Goal: Information Seeking & Learning: Learn about a topic

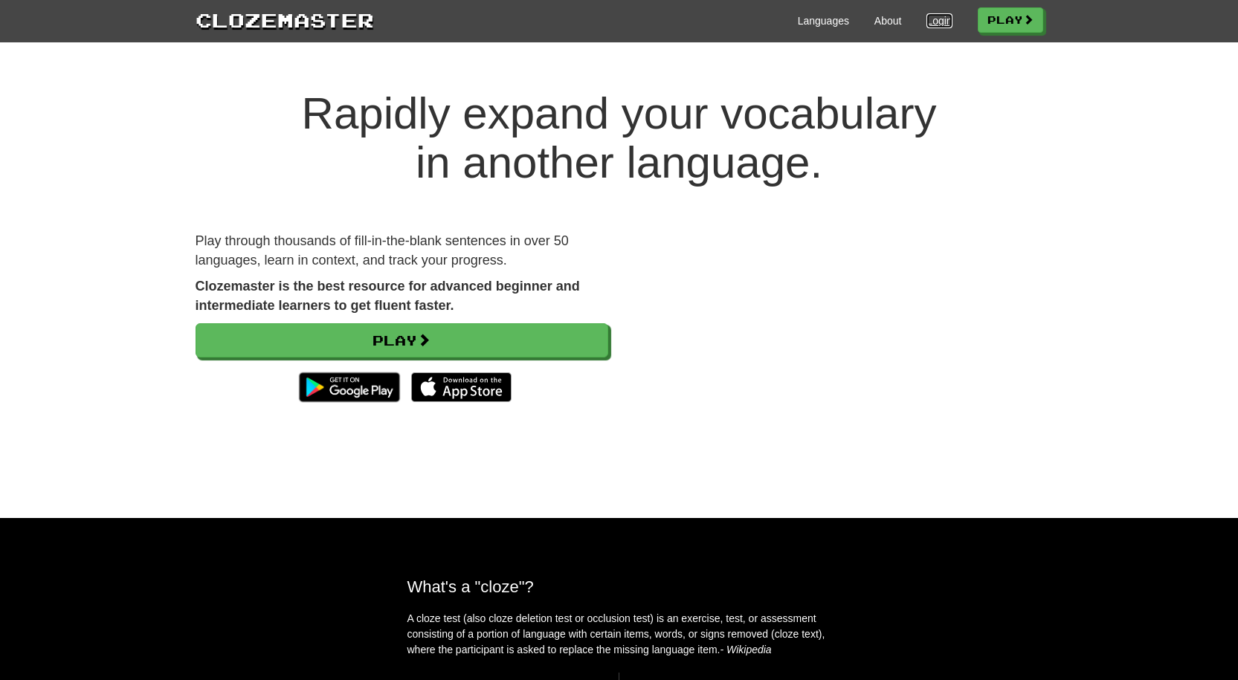
click at [927, 20] on link "Login" at bounding box center [939, 20] width 25 height 15
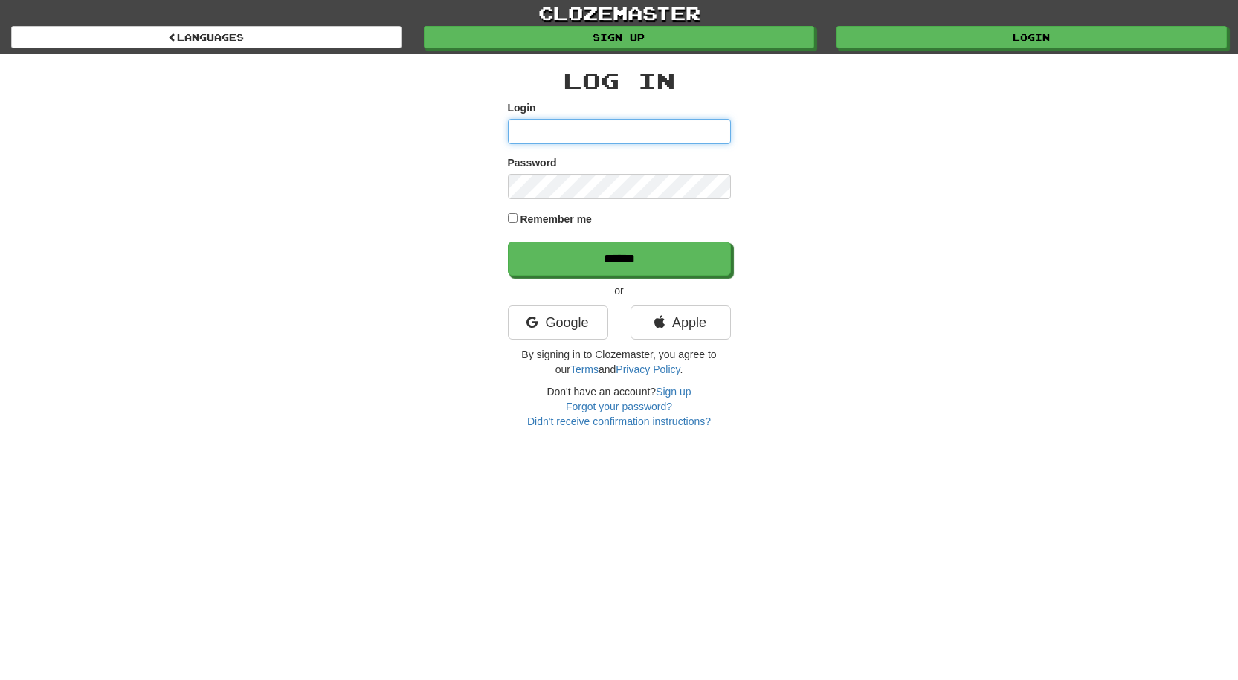
click at [555, 130] on input "Login" at bounding box center [619, 131] width 223 height 25
type input "**********"
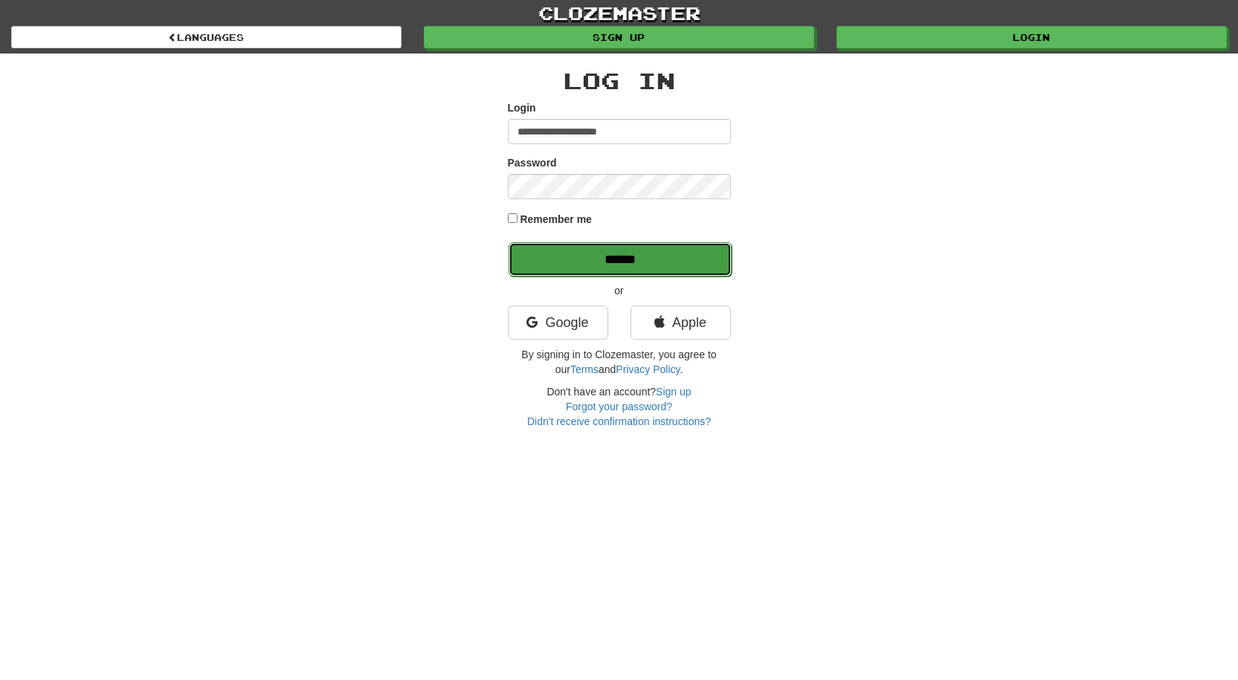
click at [558, 254] on input "******" at bounding box center [620, 259] width 223 height 34
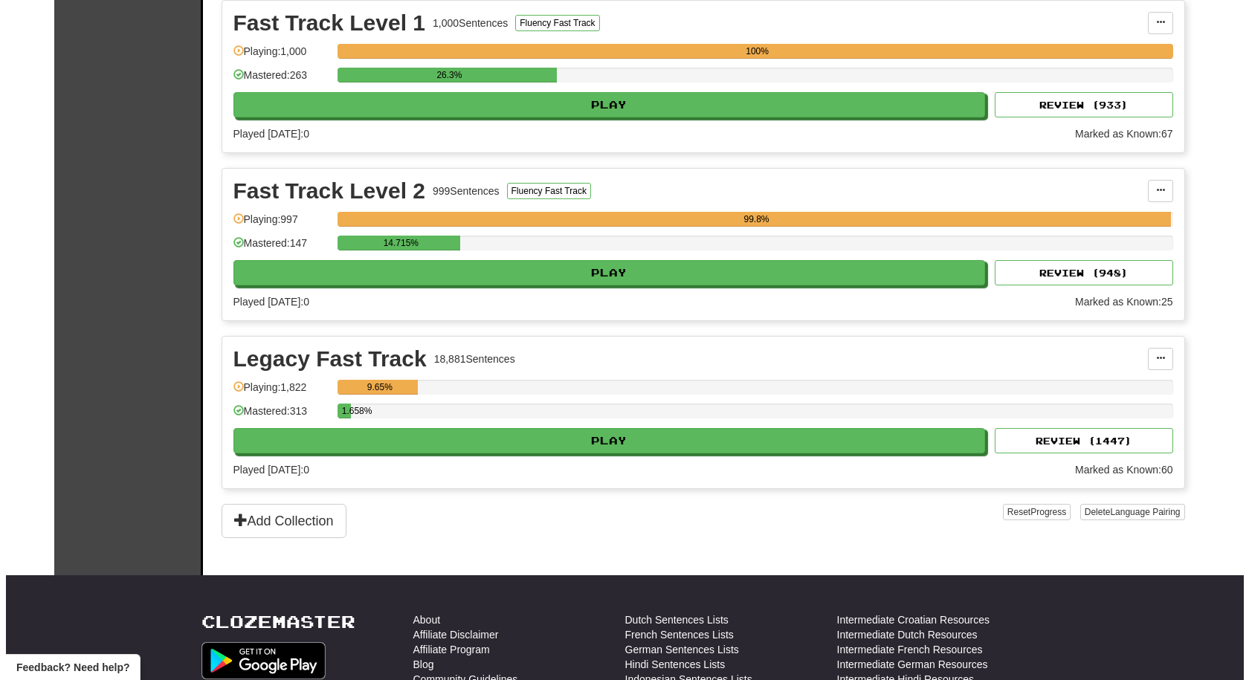
scroll to position [347, 0]
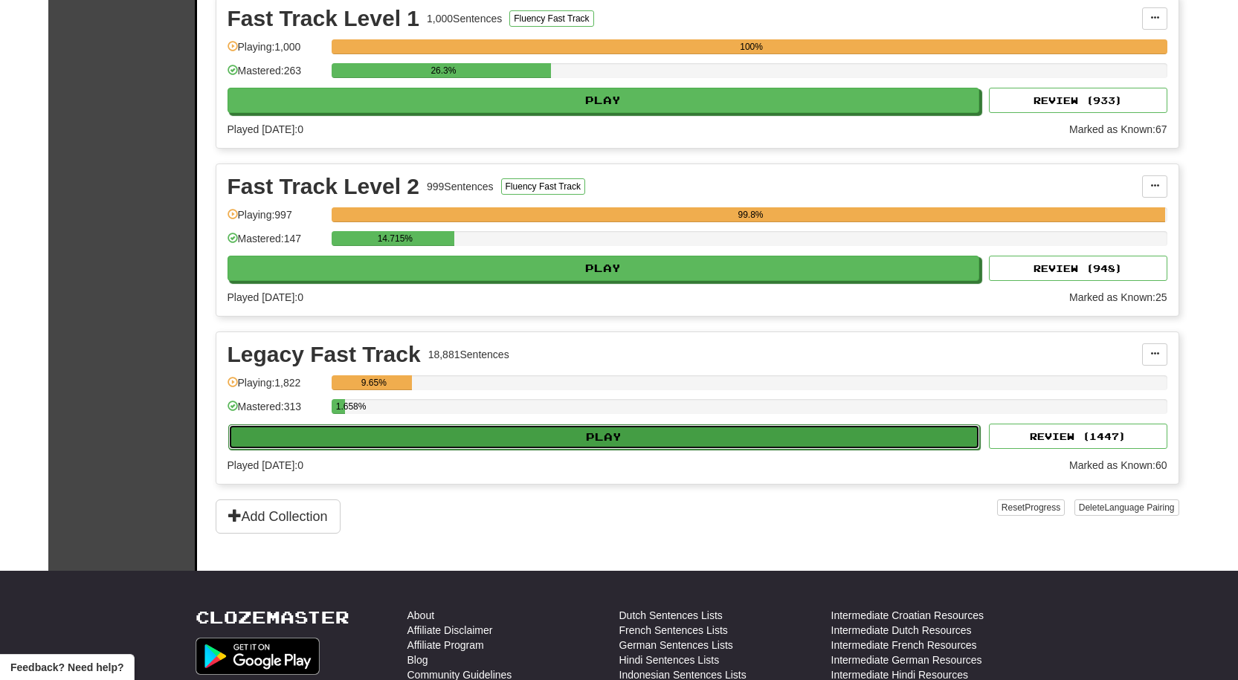
click at [479, 432] on button "Play" at bounding box center [604, 437] width 753 height 25
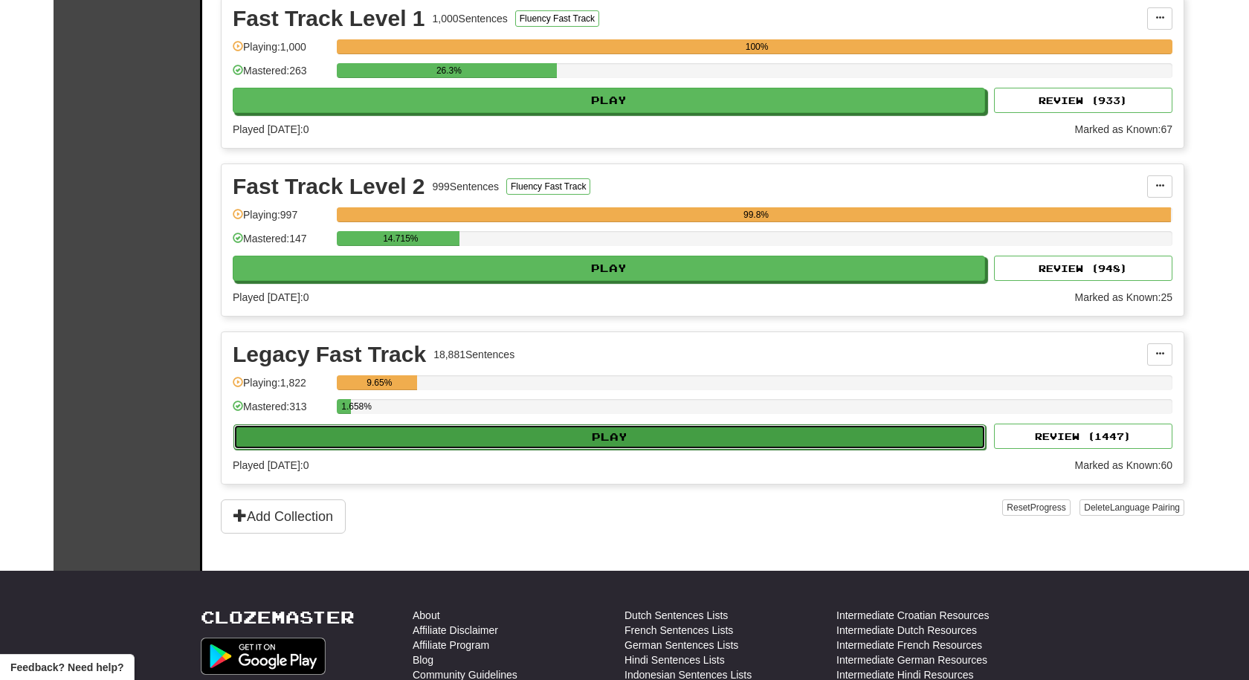
select select "**"
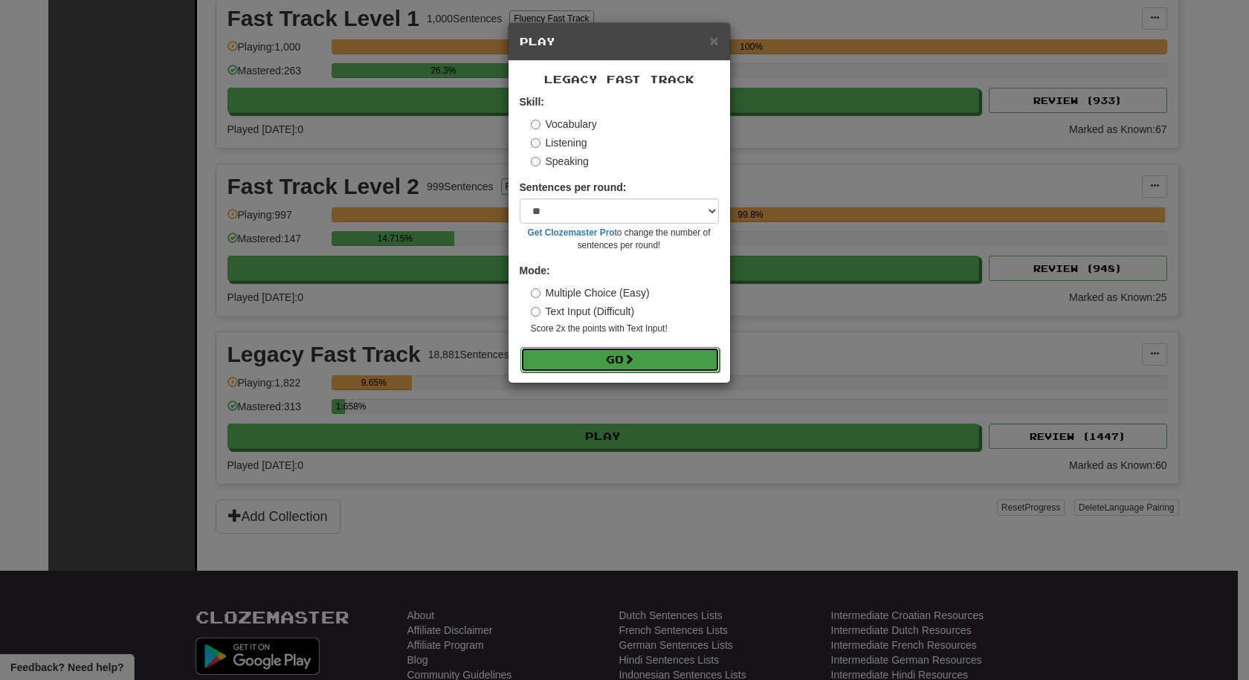
click at [554, 361] on button "Go" at bounding box center [620, 359] width 199 height 25
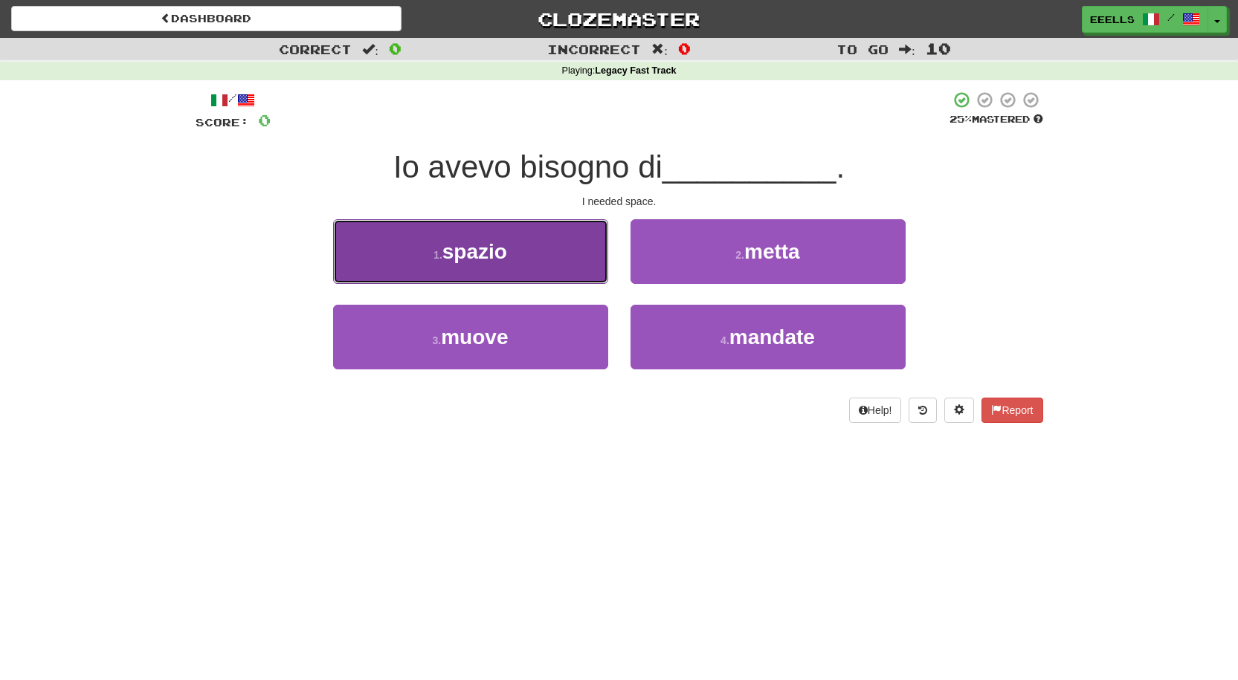
click at [521, 248] on button "1 . spazio" at bounding box center [470, 251] width 275 height 65
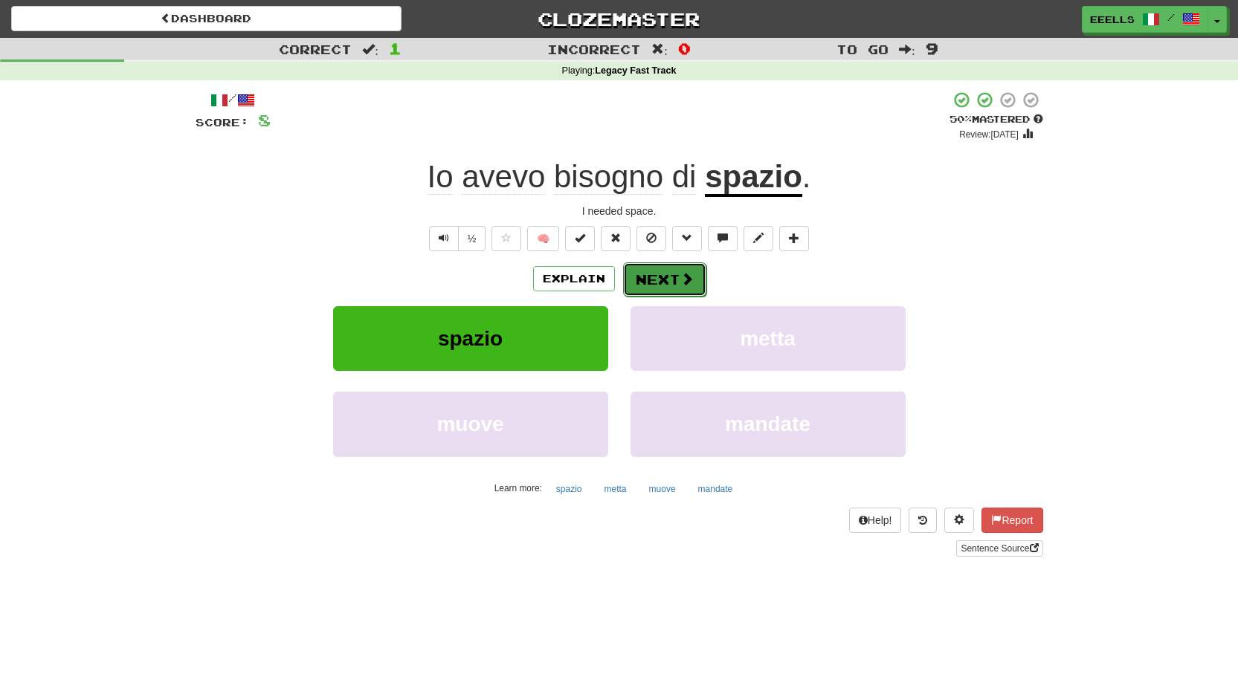
click at [656, 279] on button "Next" at bounding box center [664, 279] width 83 height 34
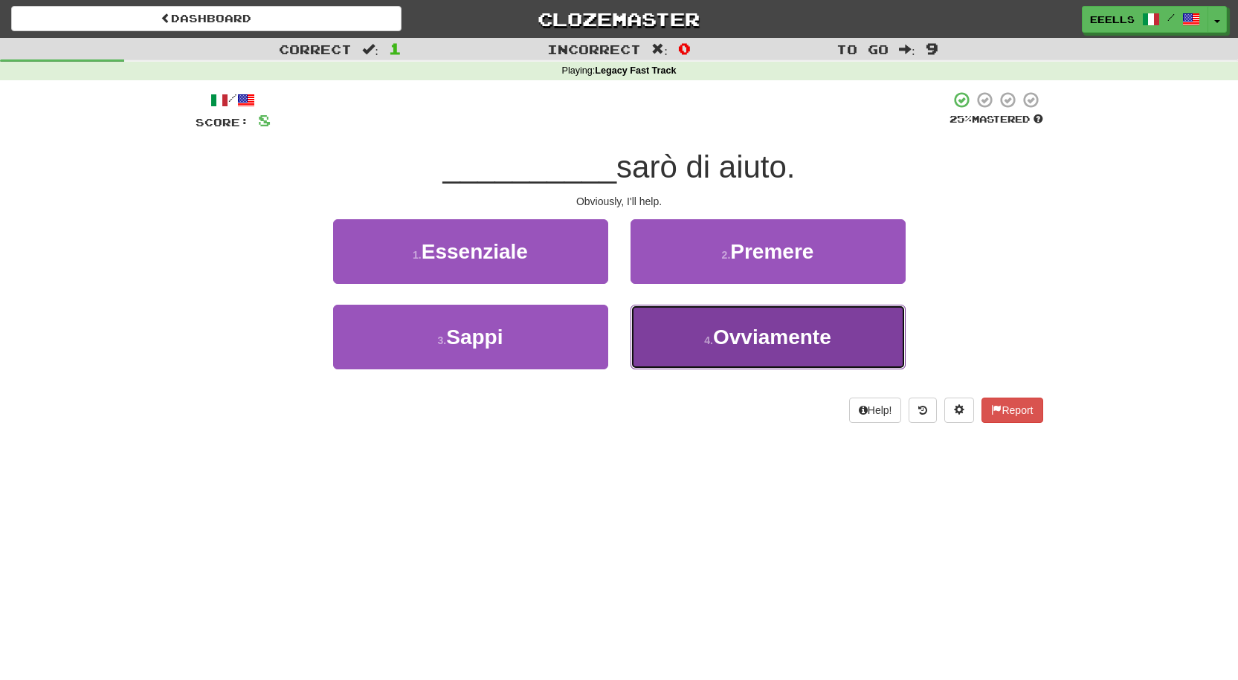
click at [776, 341] on span "Ovviamente" at bounding box center [772, 337] width 118 height 23
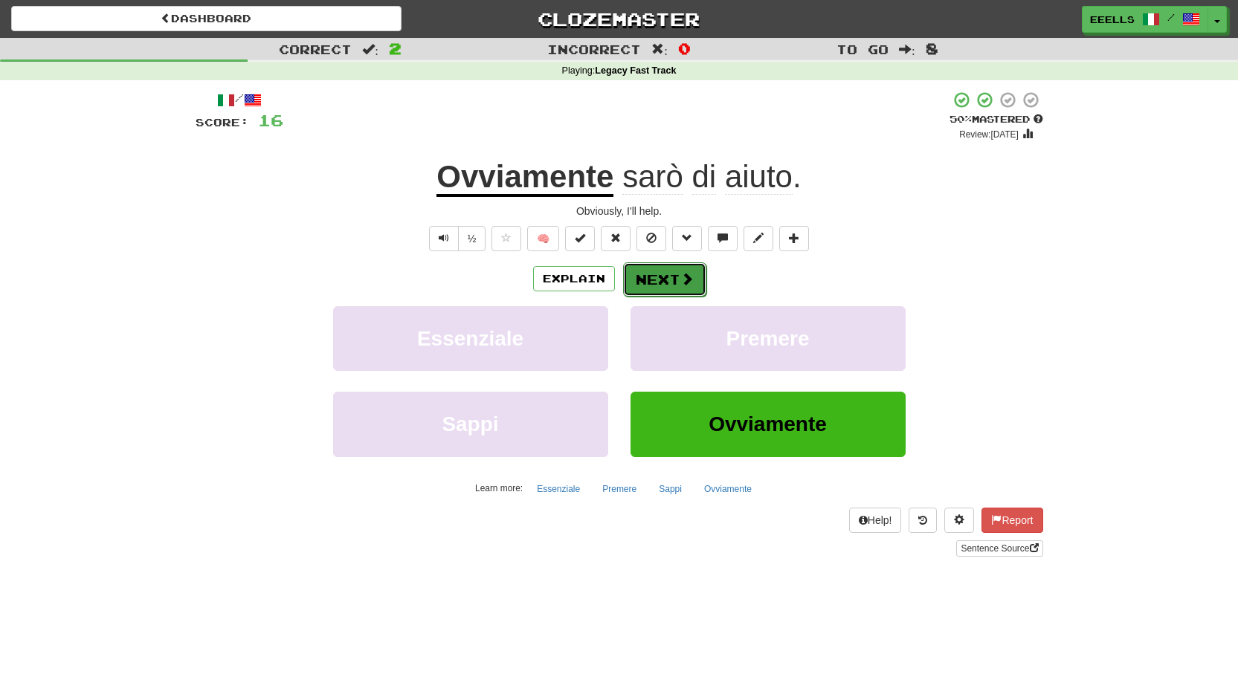
click at [685, 281] on span at bounding box center [686, 278] width 13 height 13
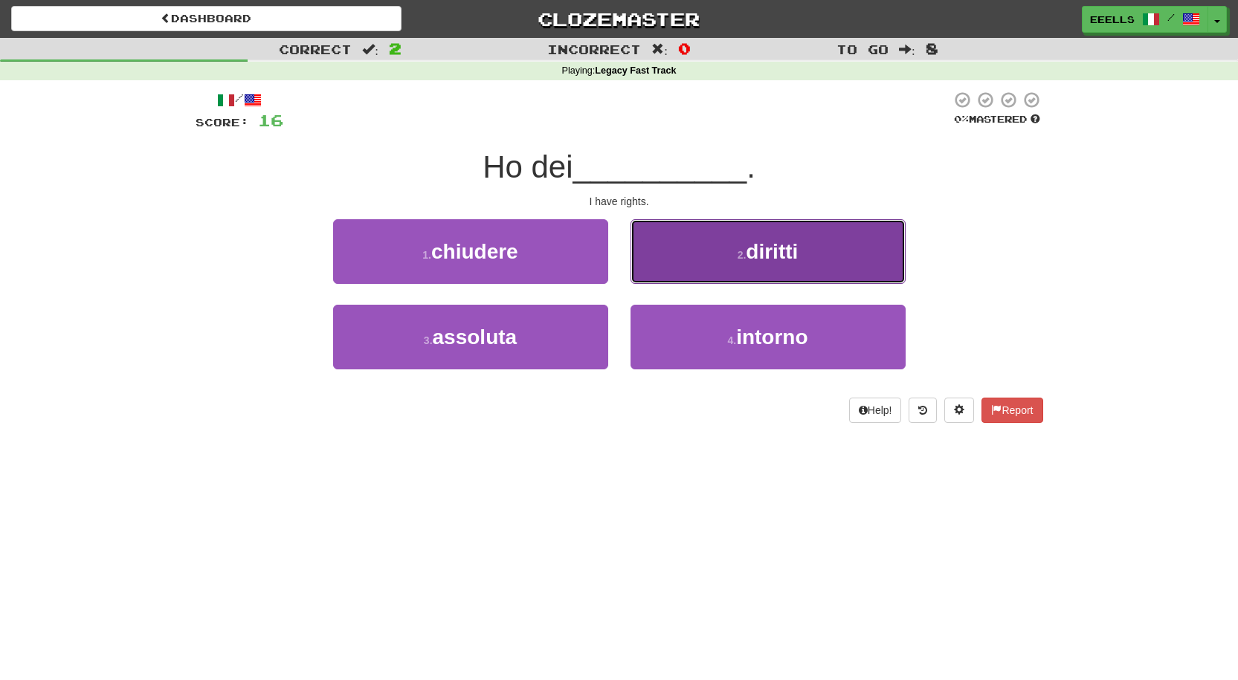
click at [735, 251] on button "2 . diritti" at bounding box center [768, 251] width 275 height 65
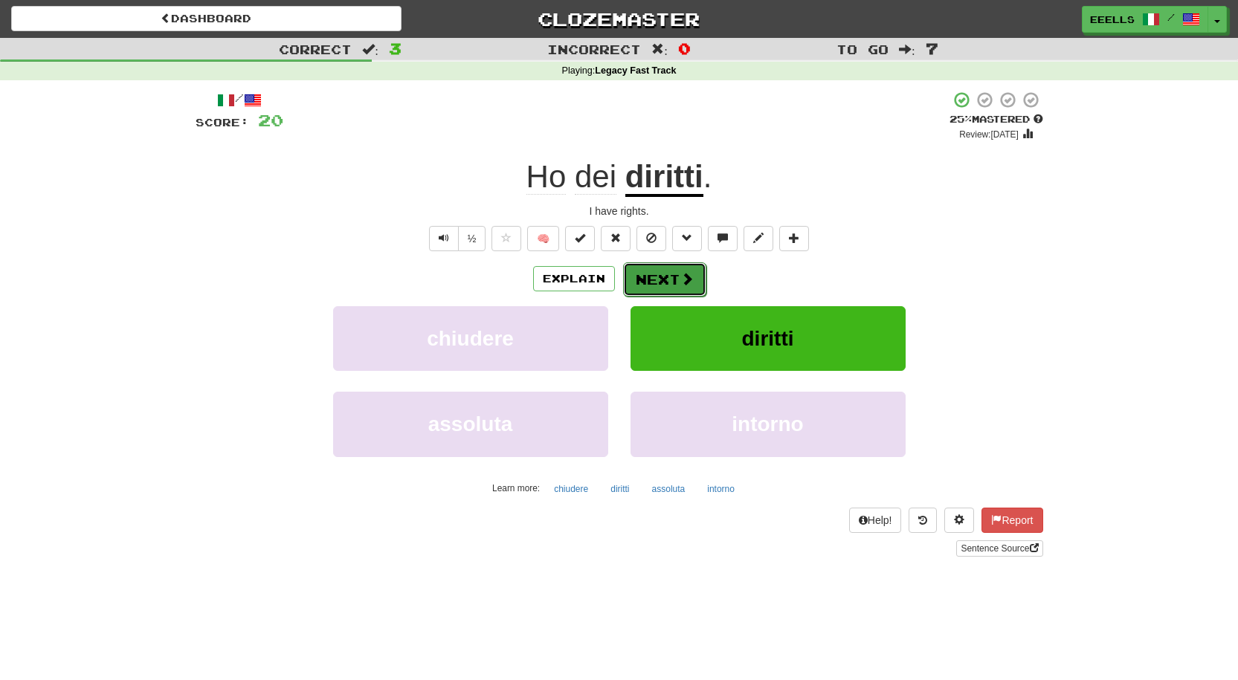
click at [676, 285] on button "Next" at bounding box center [664, 279] width 83 height 34
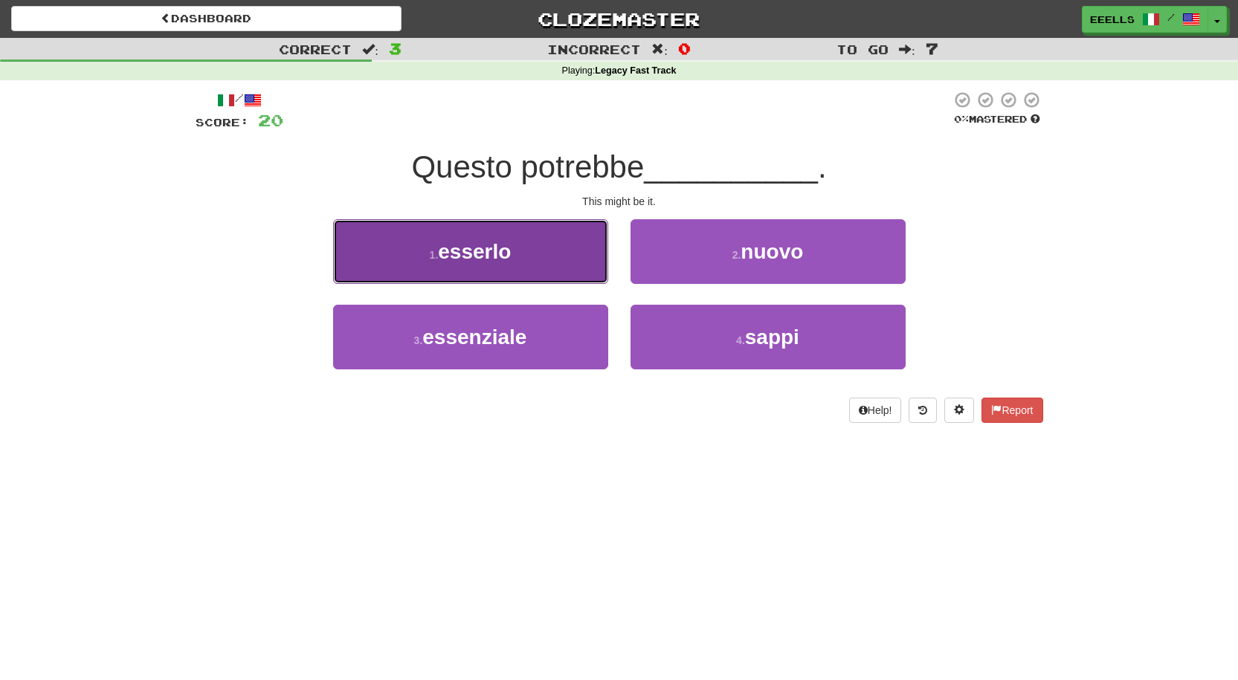
click at [547, 260] on button "1 . esserlo" at bounding box center [470, 251] width 275 height 65
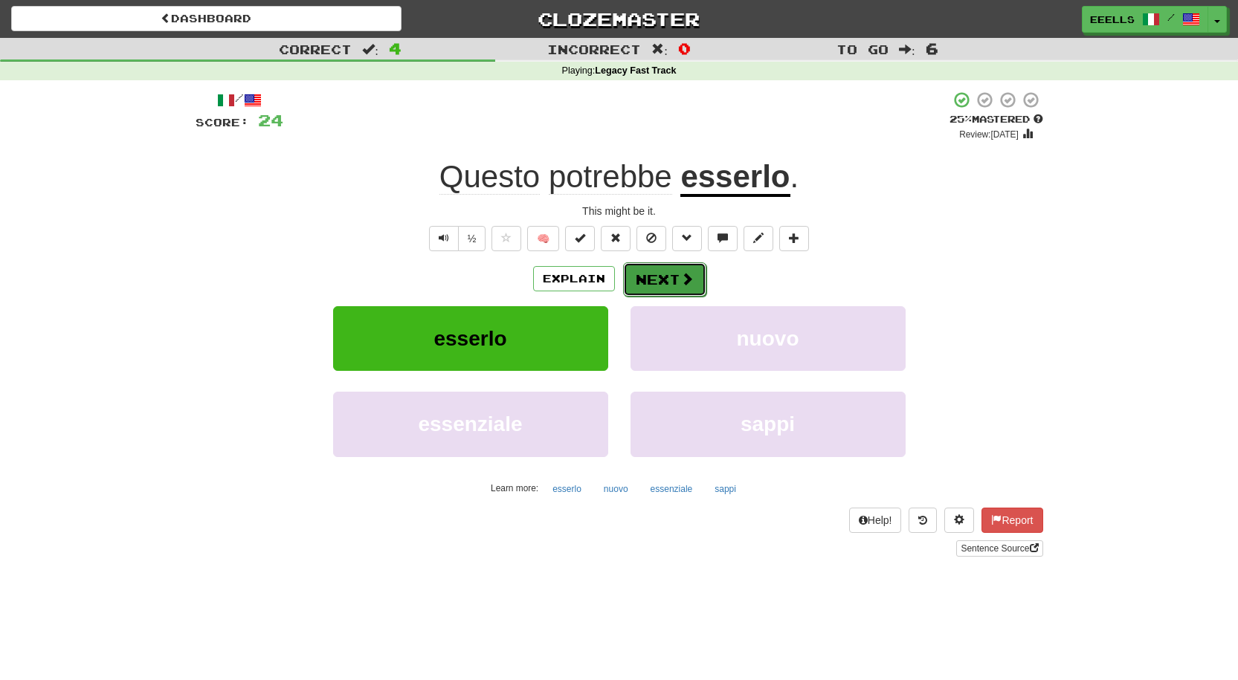
click at [663, 283] on button "Next" at bounding box center [664, 279] width 83 height 34
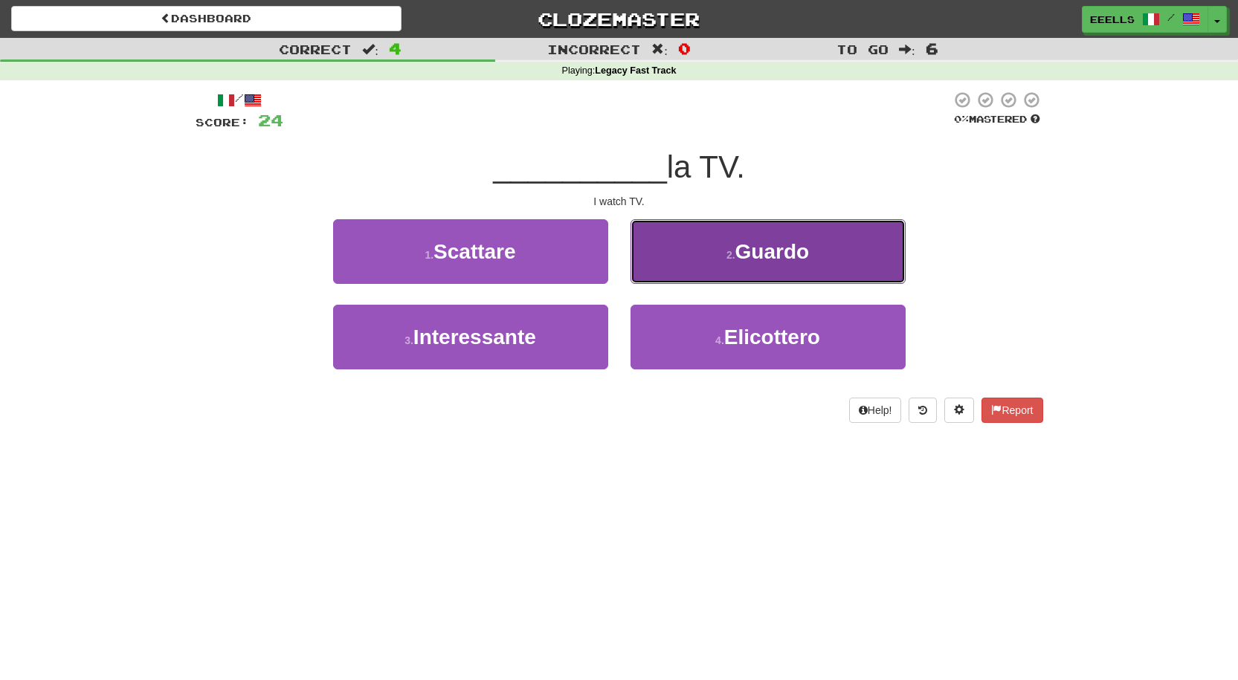
click at [736, 254] on span "Guardo" at bounding box center [772, 251] width 74 height 23
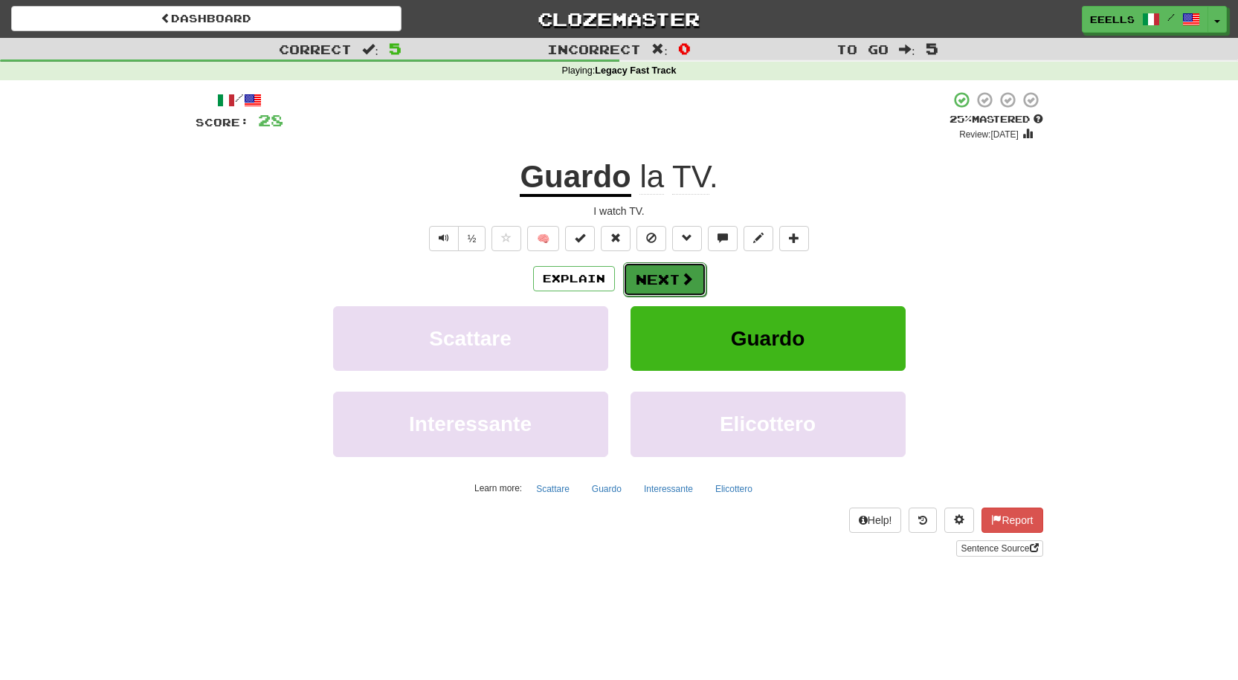
click at [651, 287] on button "Next" at bounding box center [664, 279] width 83 height 34
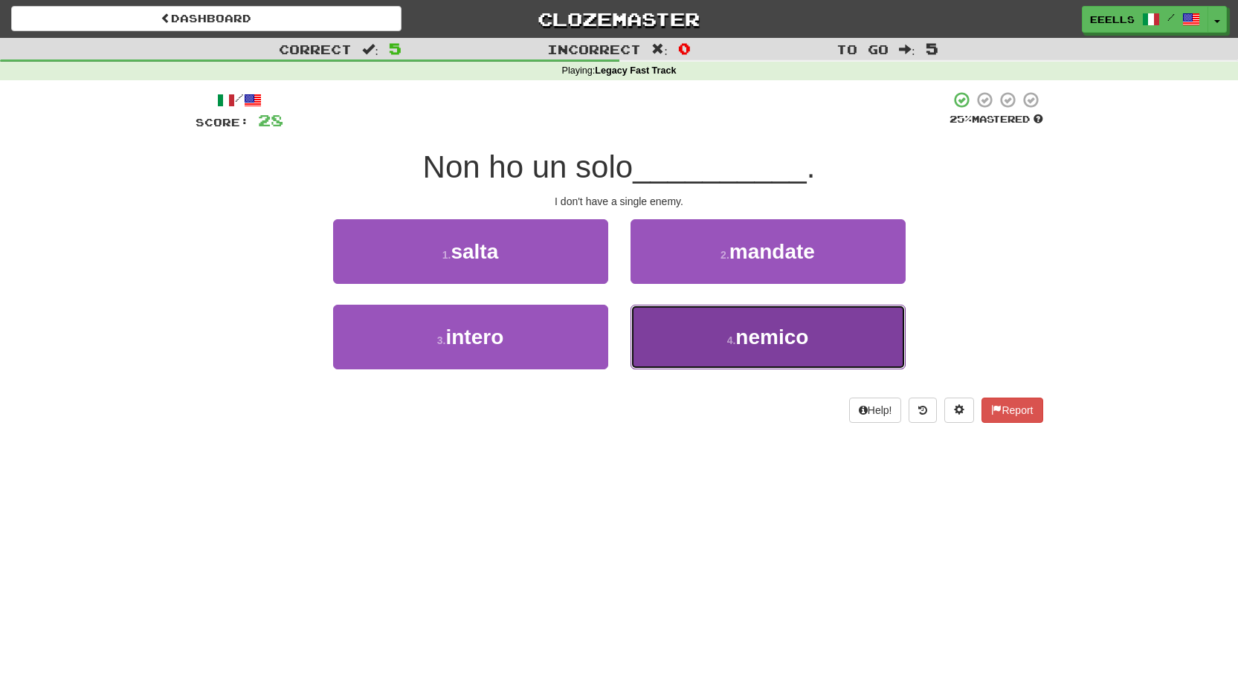
click at [743, 337] on span "nemico" at bounding box center [771, 337] width 73 height 23
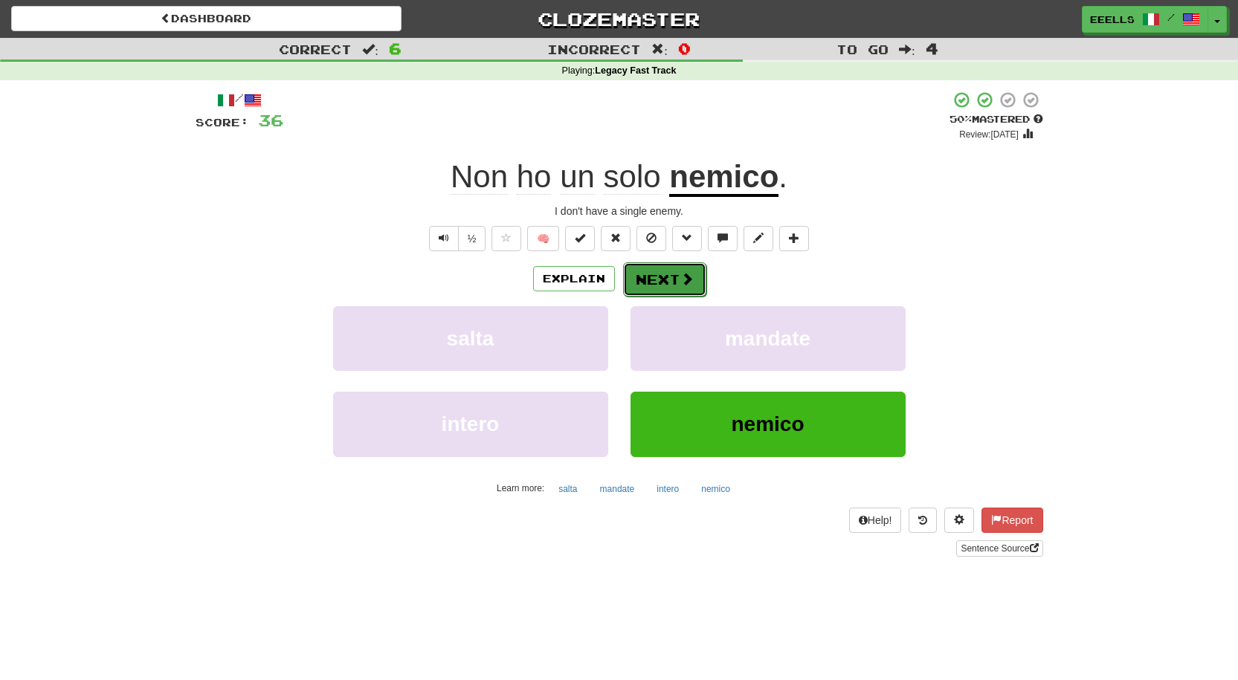
click at [663, 281] on button "Next" at bounding box center [664, 279] width 83 height 34
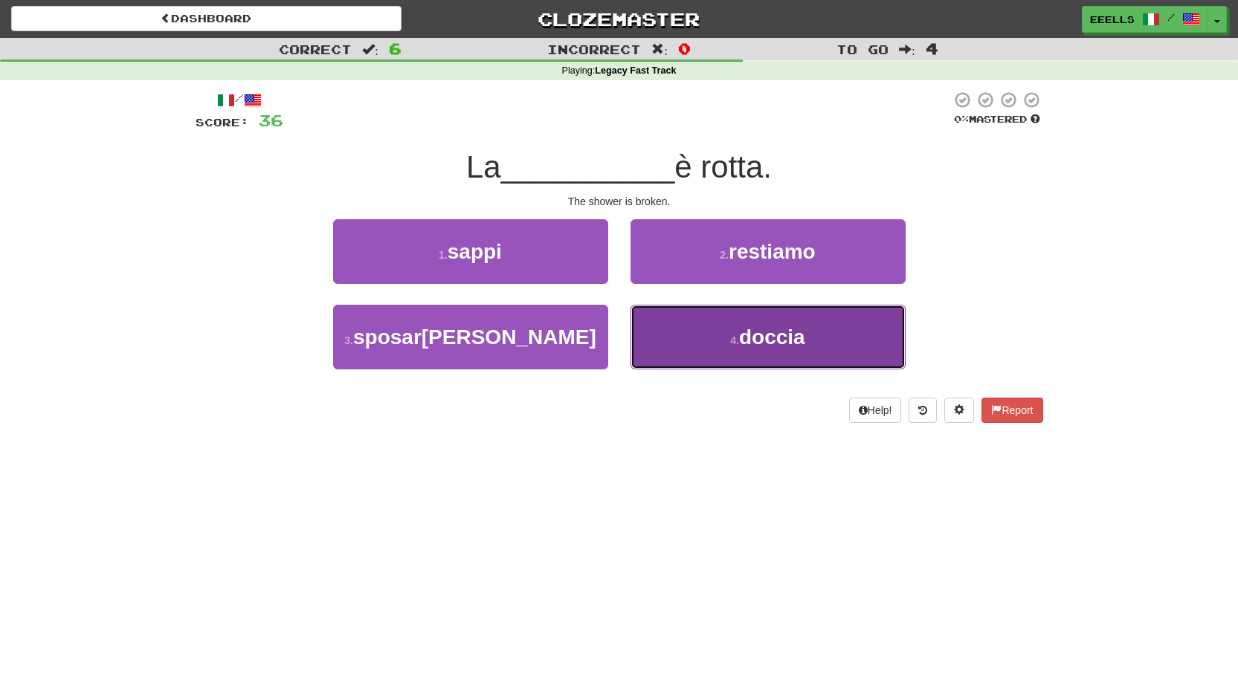
click at [740, 335] on span "doccia" at bounding box center [772, 337] width 66 height 23
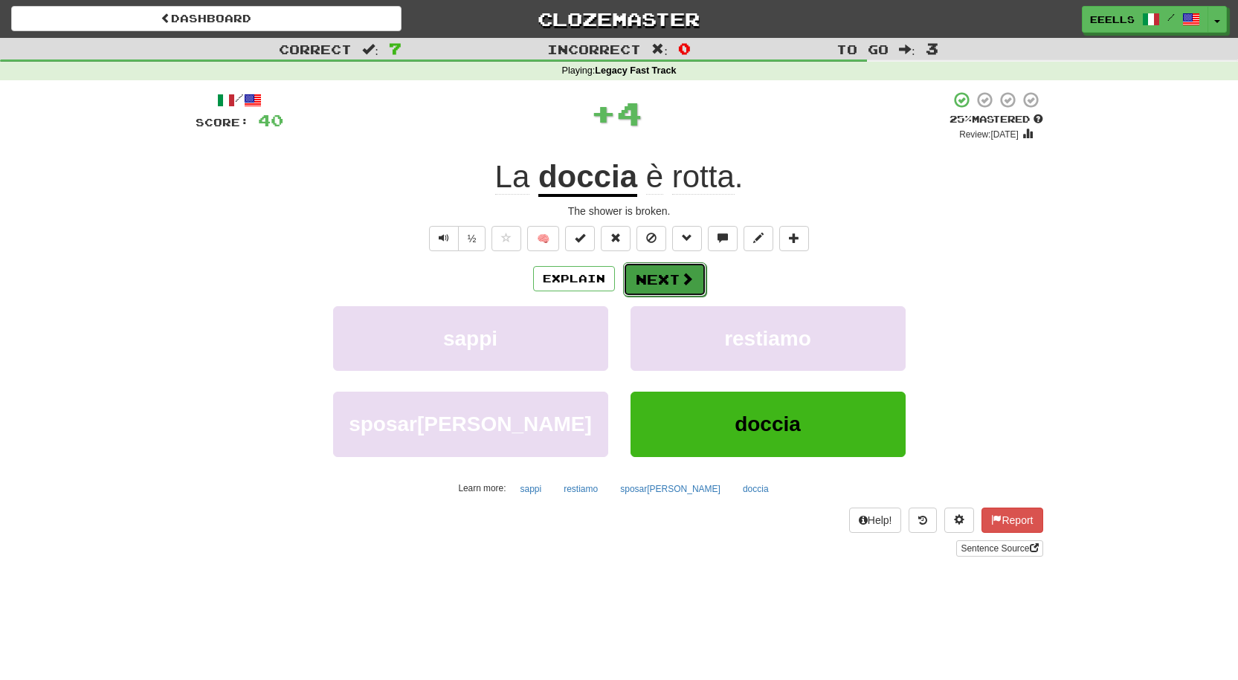
click at [671, 278] on button "Next" at bounding box center [664, 279] width 83 height 34
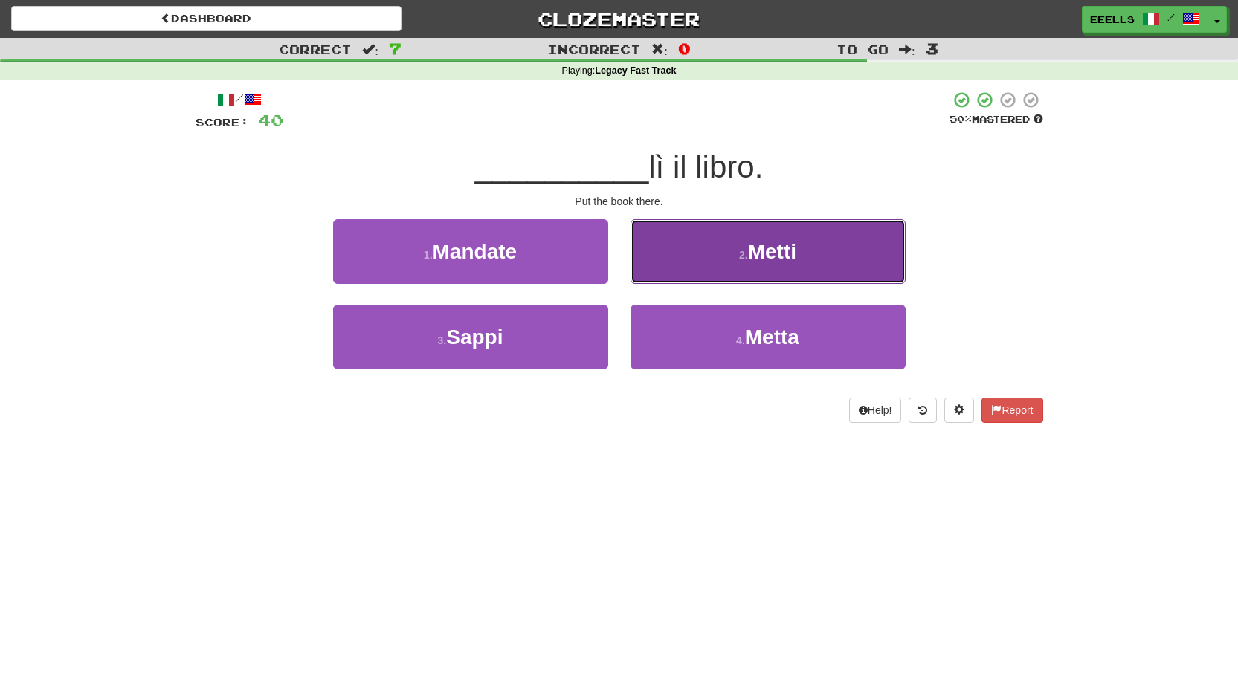
click at [739, 259] on small "2 ." at bounding box center [743, 255] width 9 height 12
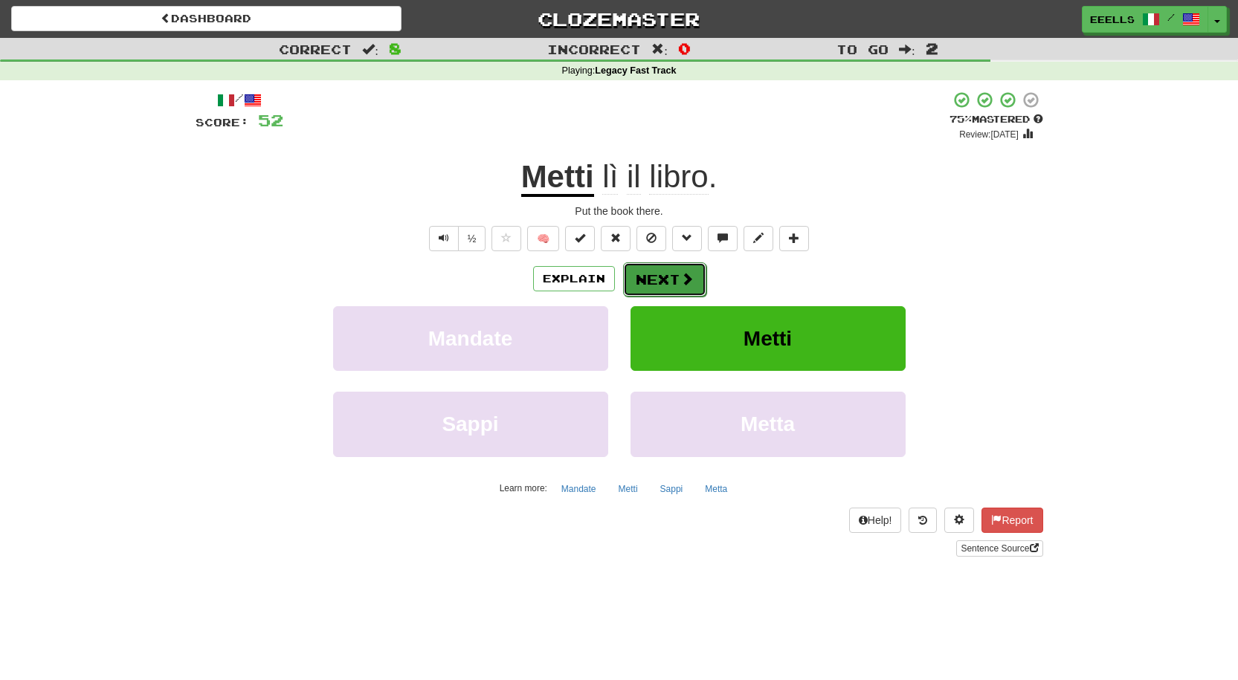
click at [657, 280] on button "Next" at bounding box center [664, 279] width 83 height 34
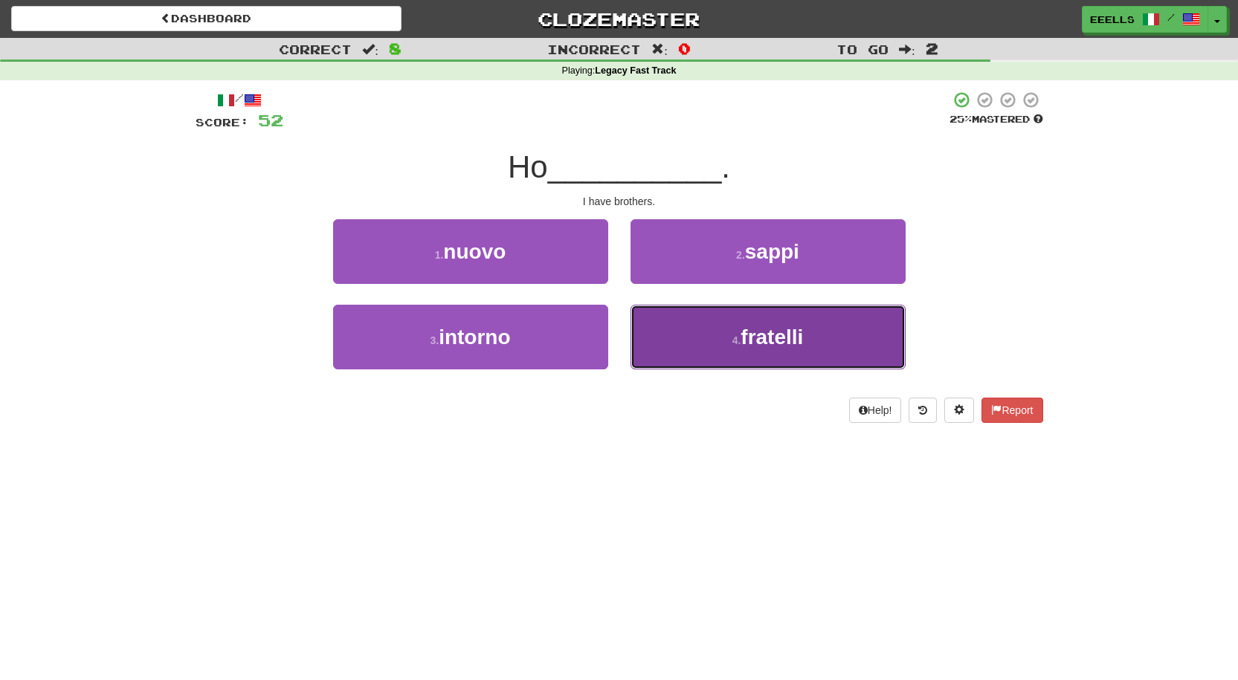
click at [728, 329] on button "4 . fratelli" at bounding box center [768, 337] width 275 height 65
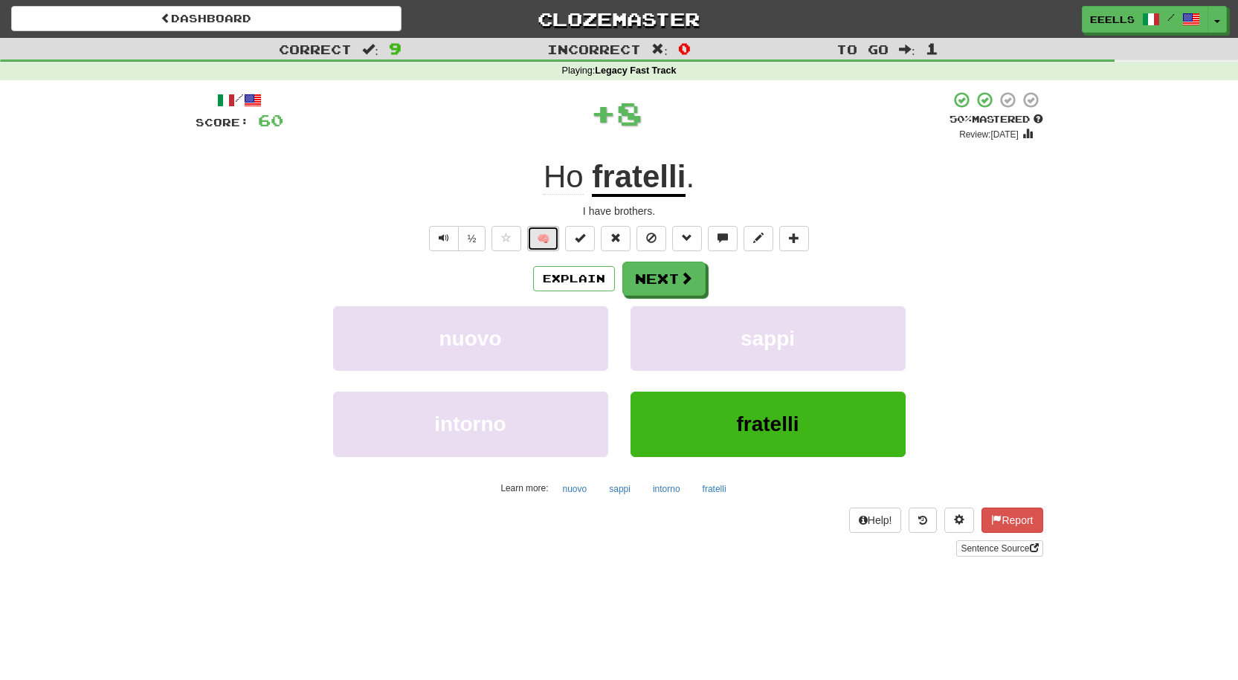
click at [543, 244] on button "🧠" at bounding box center [543, 238] width 32 height 25
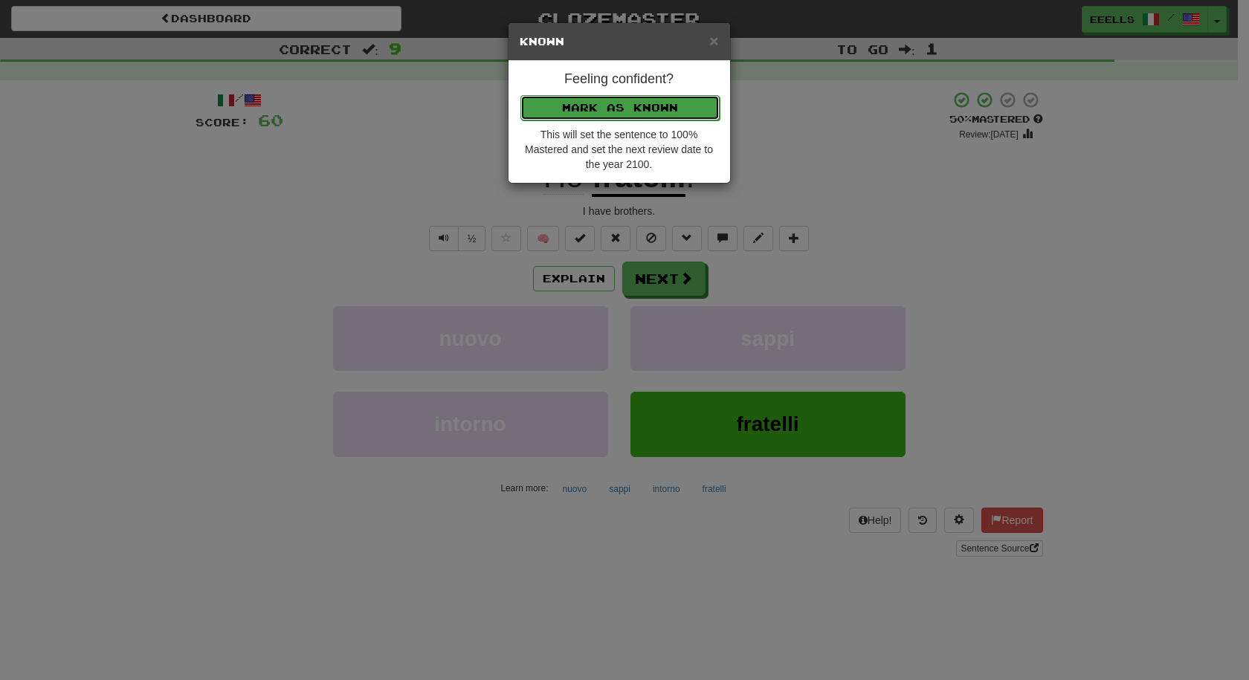
click at [587, 112] on button "Mark as Known" at bounding box center [620, 107] width 199 height 25
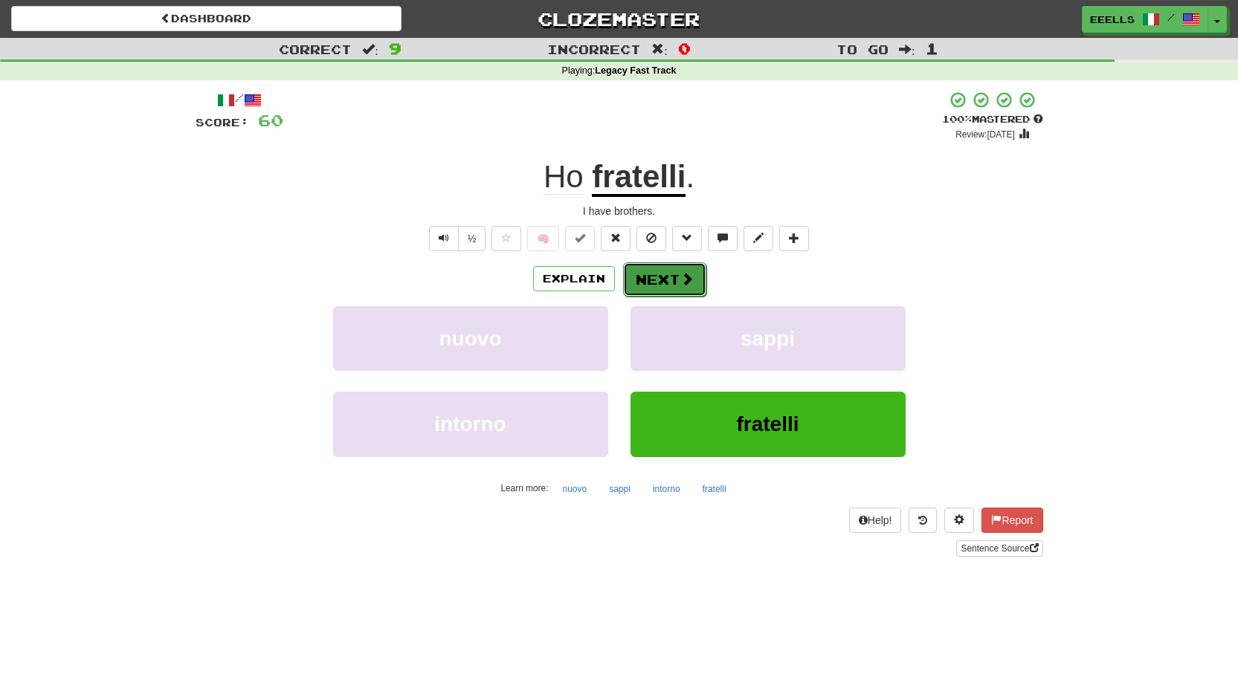
click at [668, 274] on button "Next" at bounding box center [664, 279] width 83 height 34
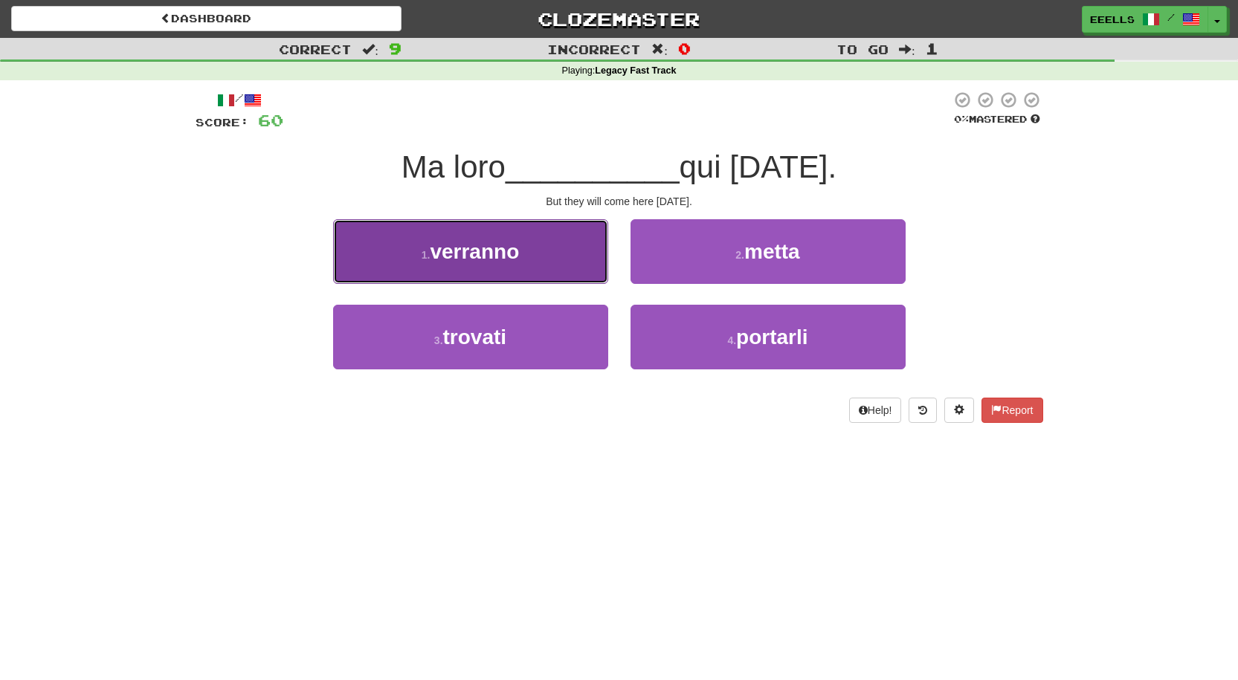
click at [553, 254] on button "1 . verranno" at bounding box center [470, 251] width 275 height 65
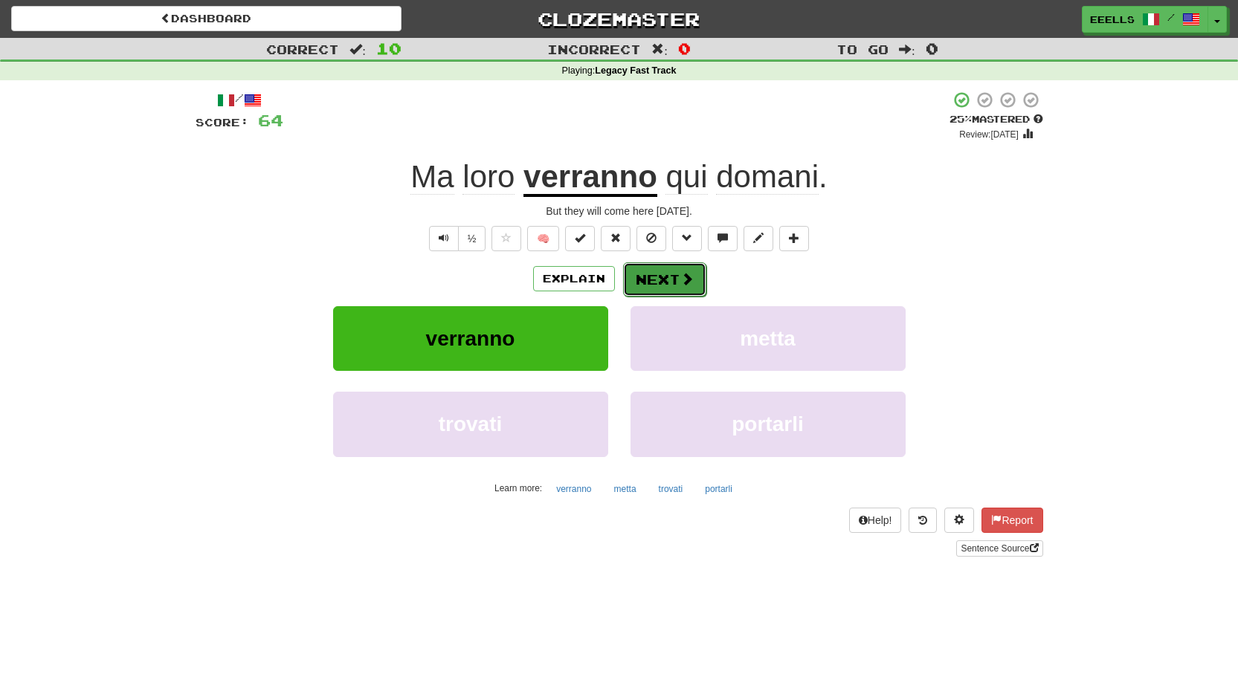
click at [657, 280] on button "Next" at bounding box center [664, 279] width 83 height 34
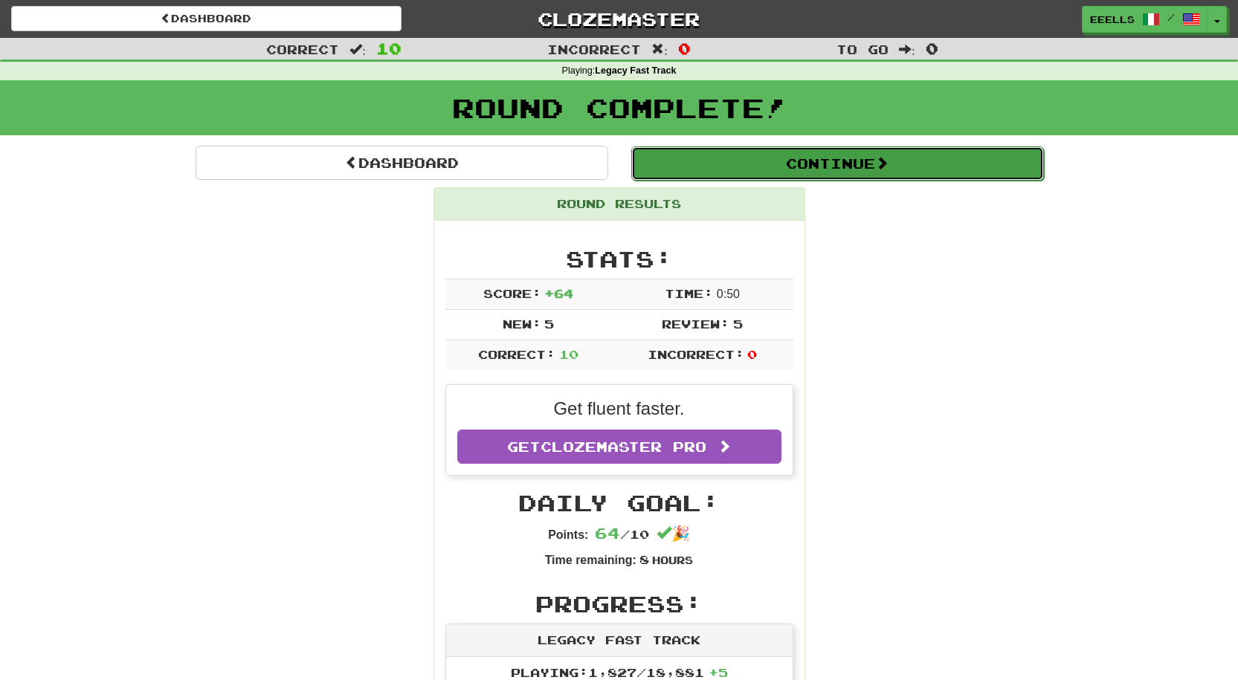
click at [717, 170] on button "Continue" at bounding box center [837, 163] width 413 height 34
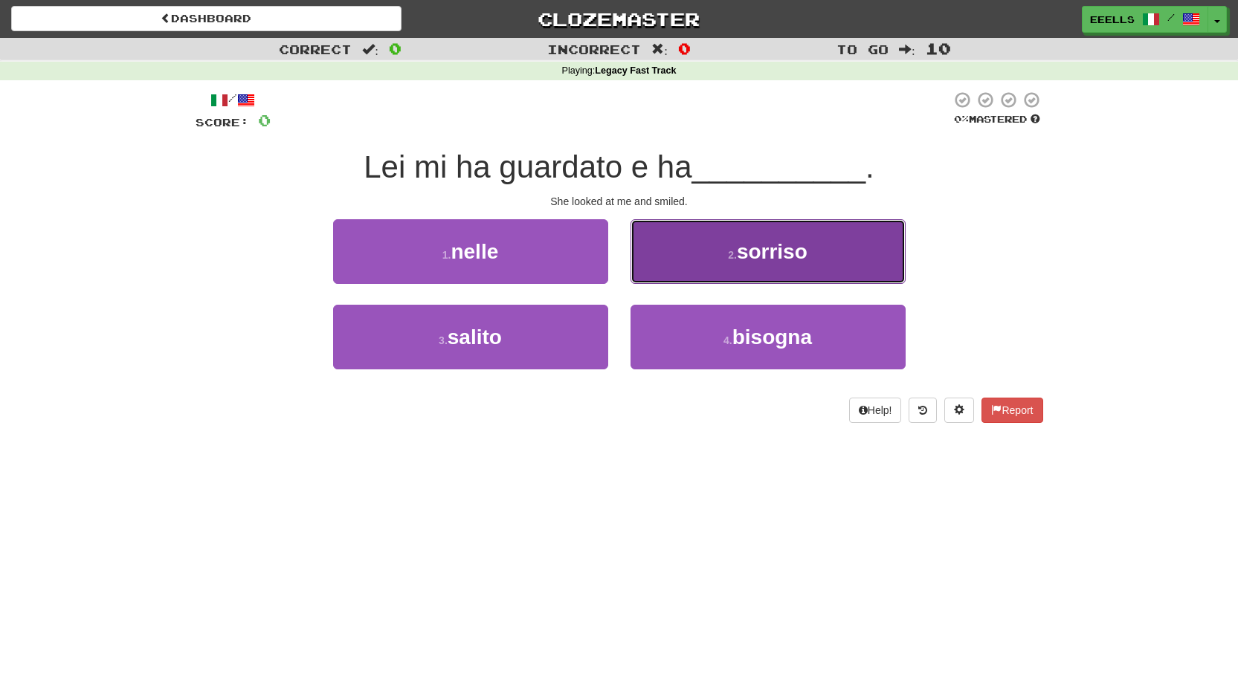
click at [746, 244] on span "sorriso" at bounding box center [772, 251] width 71 height 23
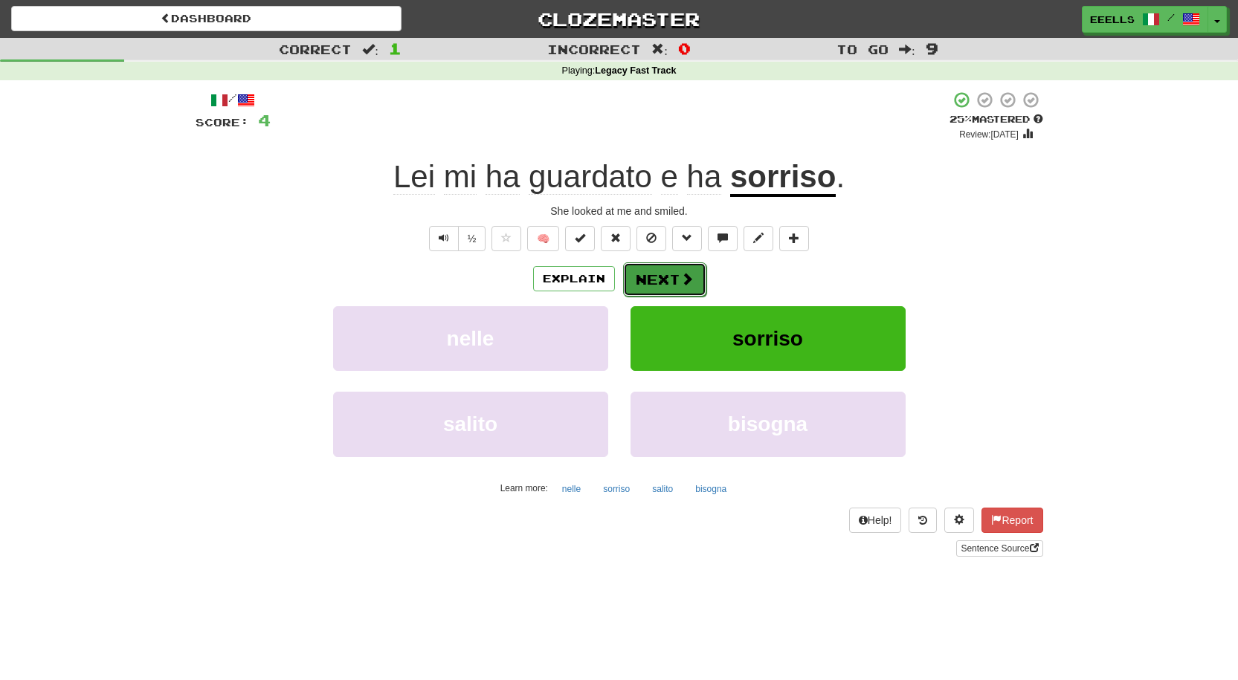
click at [654, 277] on button "Next" at bounding box center [664, 279] width 83 height 34
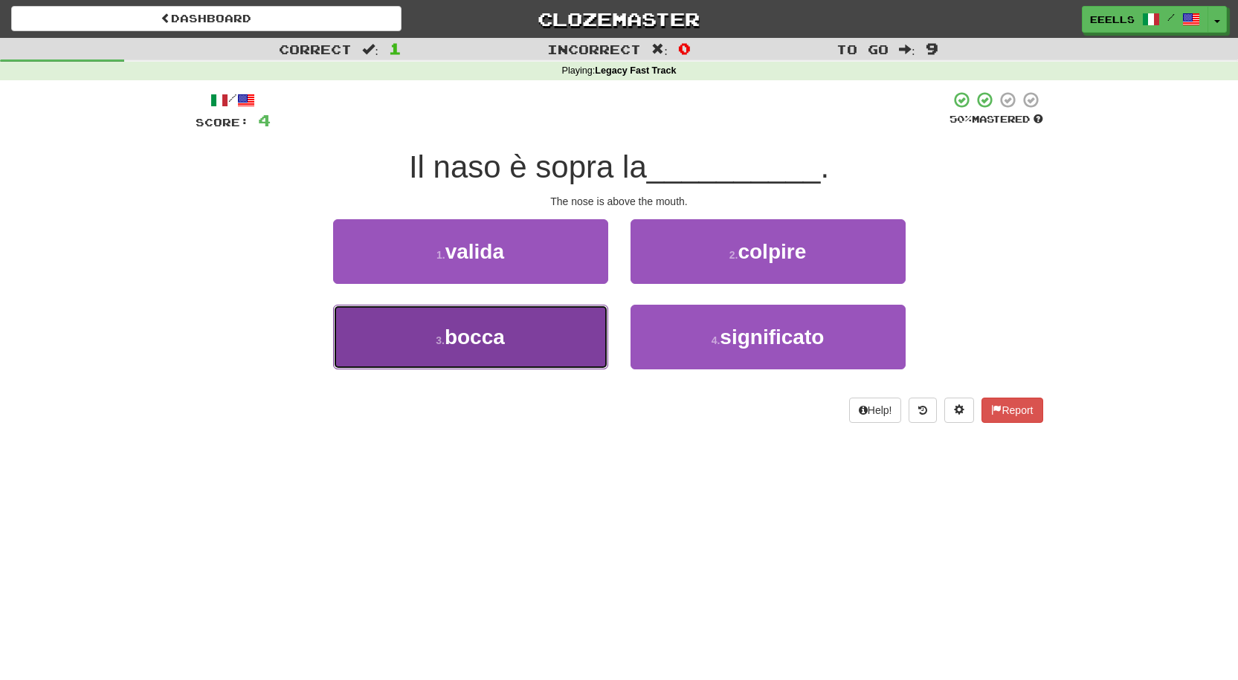
click at [546, 340] on button "3 . bocca" at bounding box center [470, 337] width 275 height 65
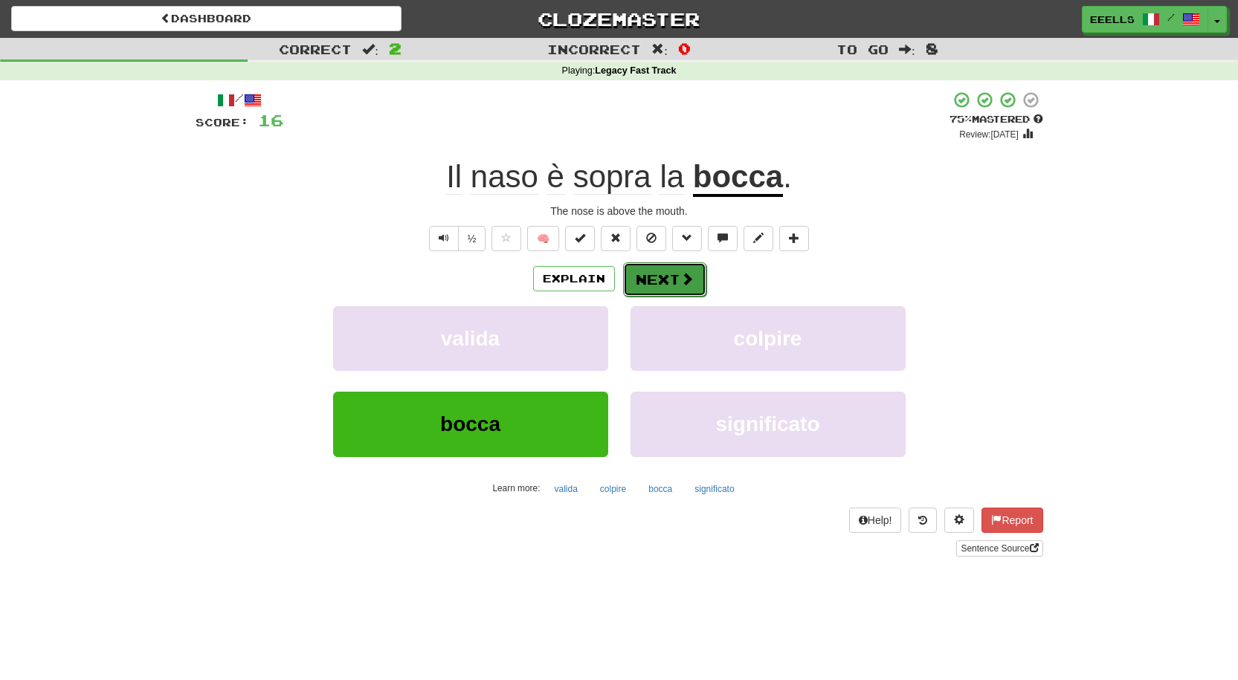
click at [676, 277] on button "Next" at bounding box center [664, 279] width 83 height 34
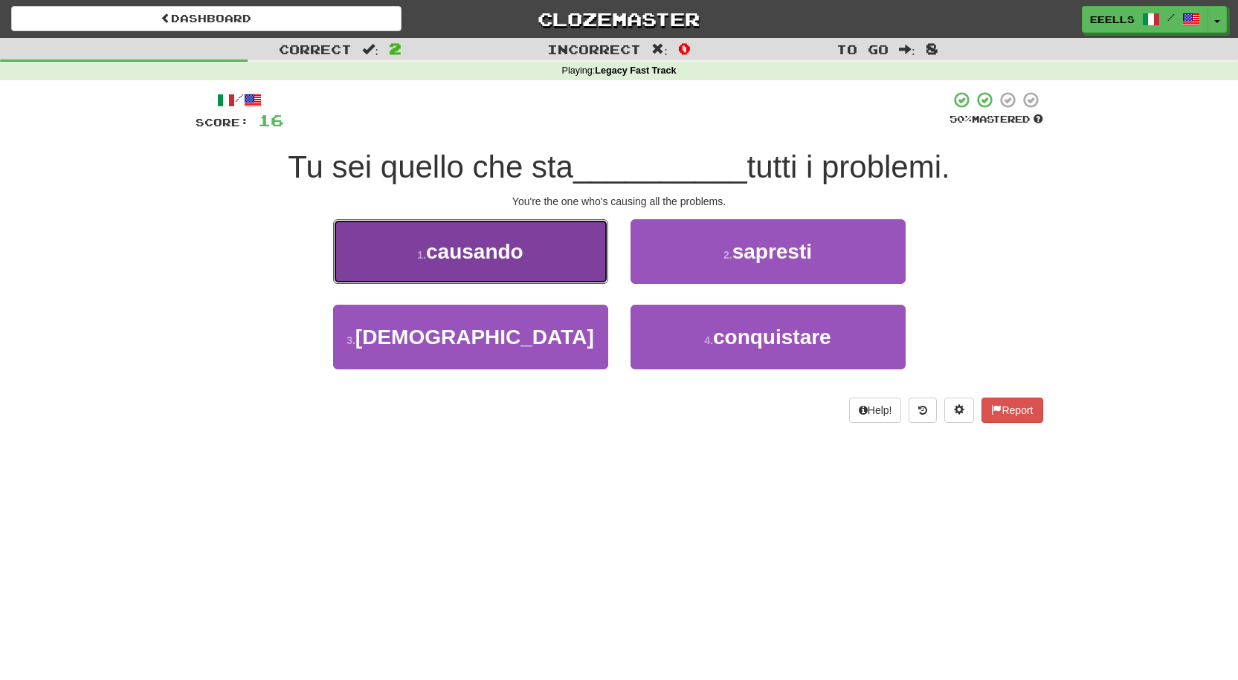
click at [523, 250] on span "causando" at bounding box center [474, 251] width 97 height 23
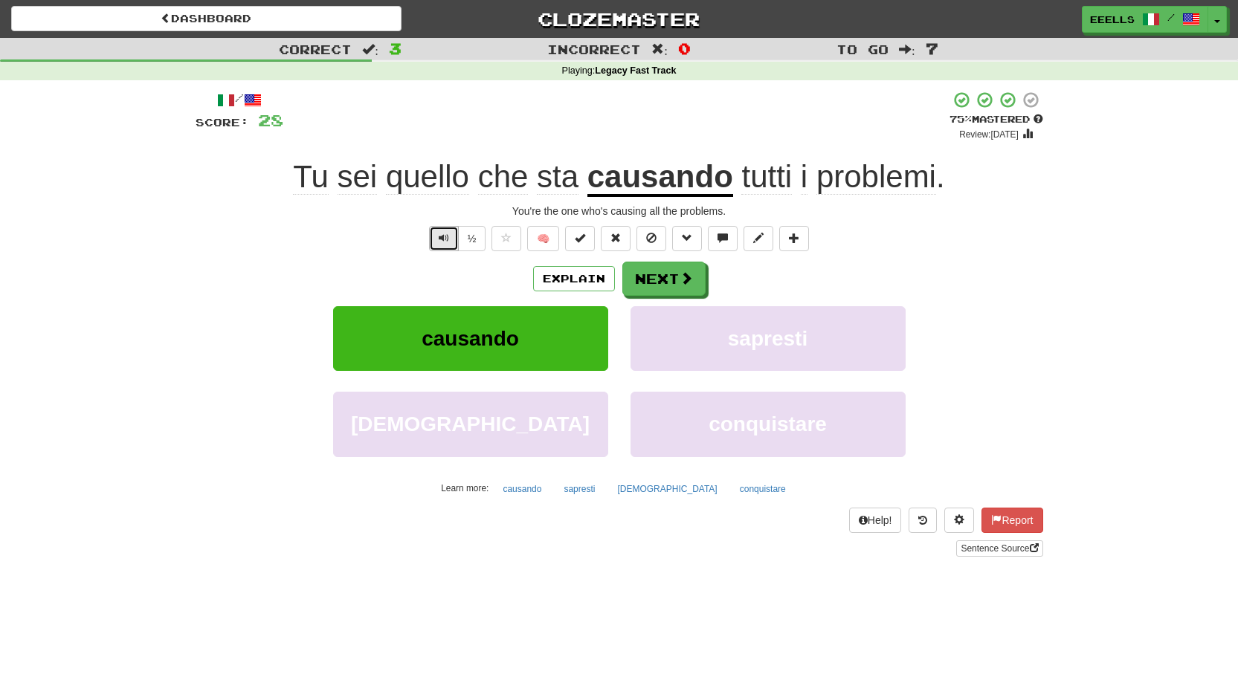
click at [443, 234] on span "Text-to-speech controls" at bounding box center [444, 238] width 10 height 10
click at [660, 279] on button "Next" at bounding box center [664, 279] width 83 height 34
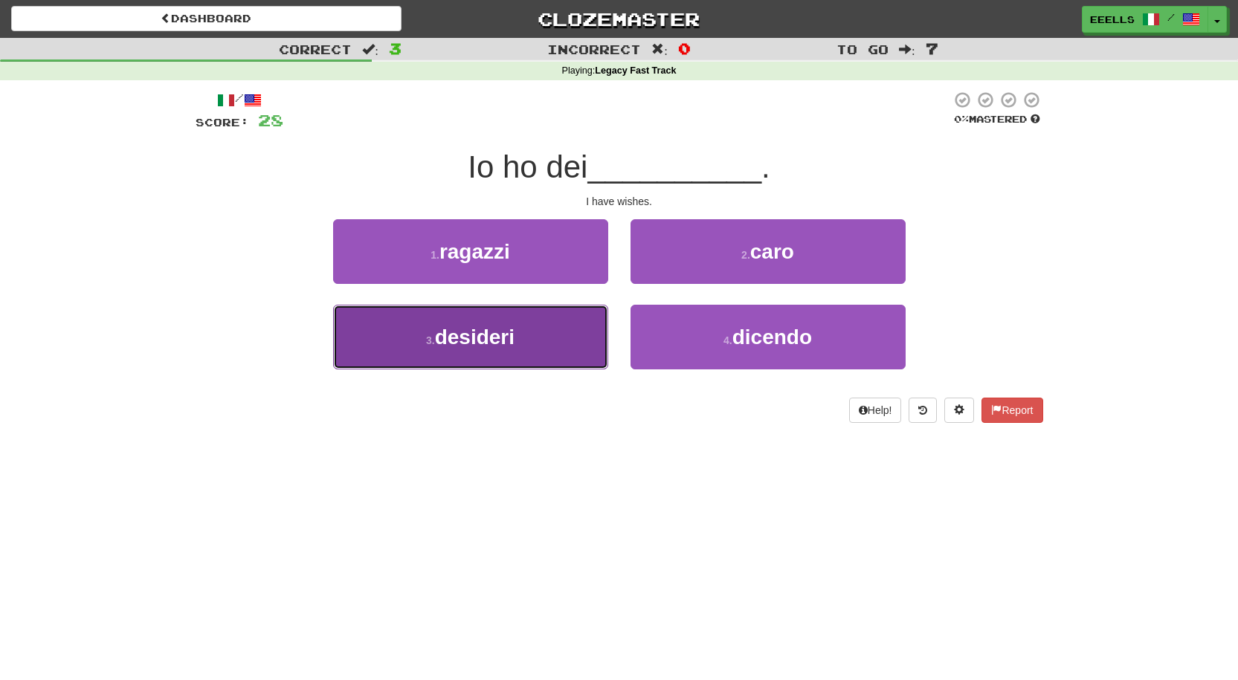
click at [539, 329] on button "3 . desideri" at bounding box center [470, 337] width 275 height 65
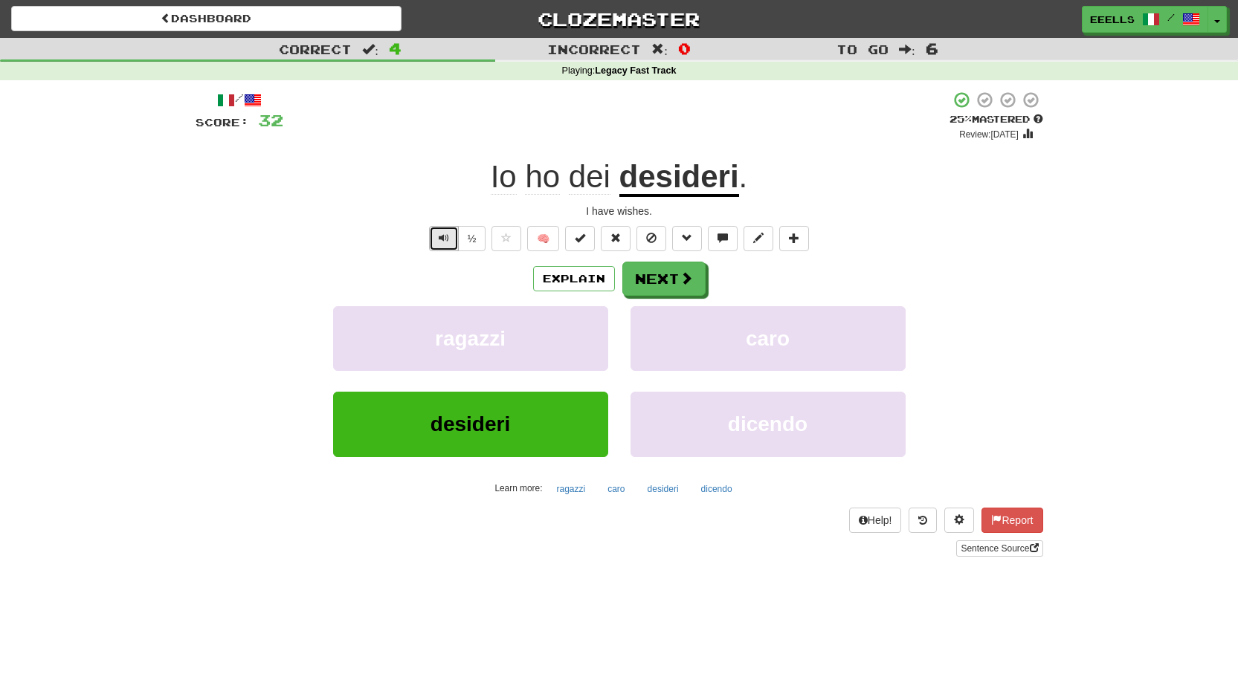
click at [439, 235] on span "Text-to-speech controls" at bounding box center [444, 238] width 10 height 10
click at [645, 278] on button "Next" at bounding box center [664, 279] width 83 height 34
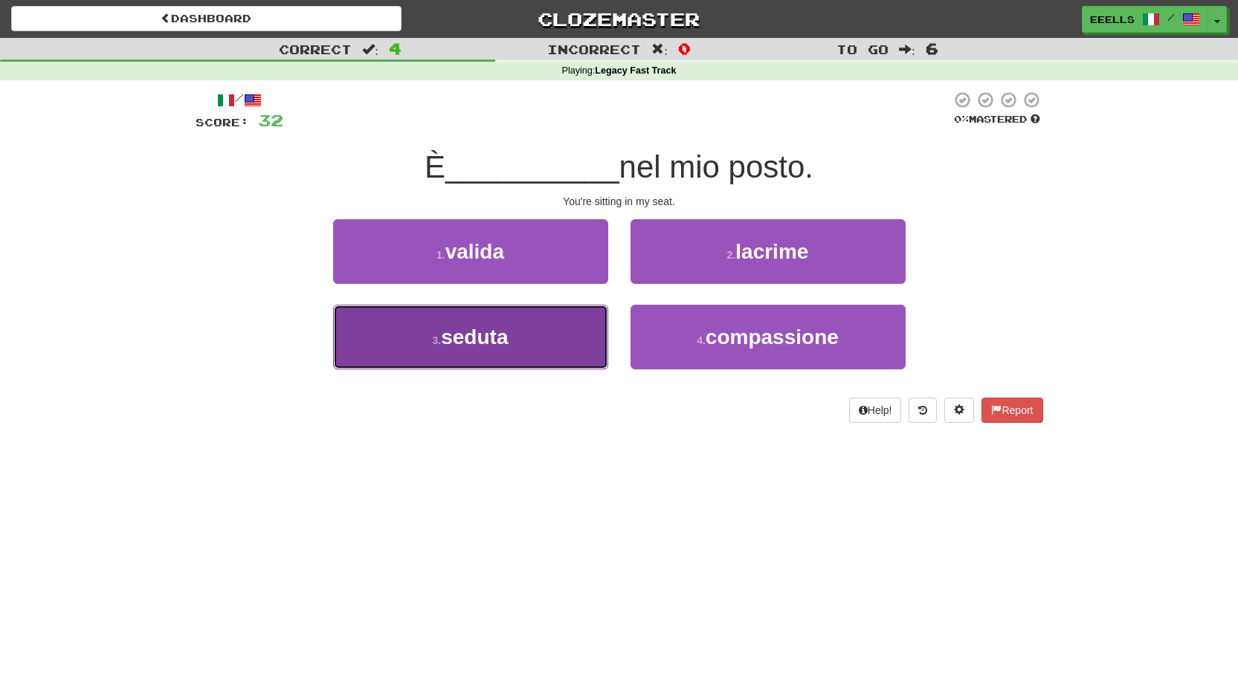
click at [548, 334] on button "3 . seduta" at bounding box center [470, 337] width 275 height 65
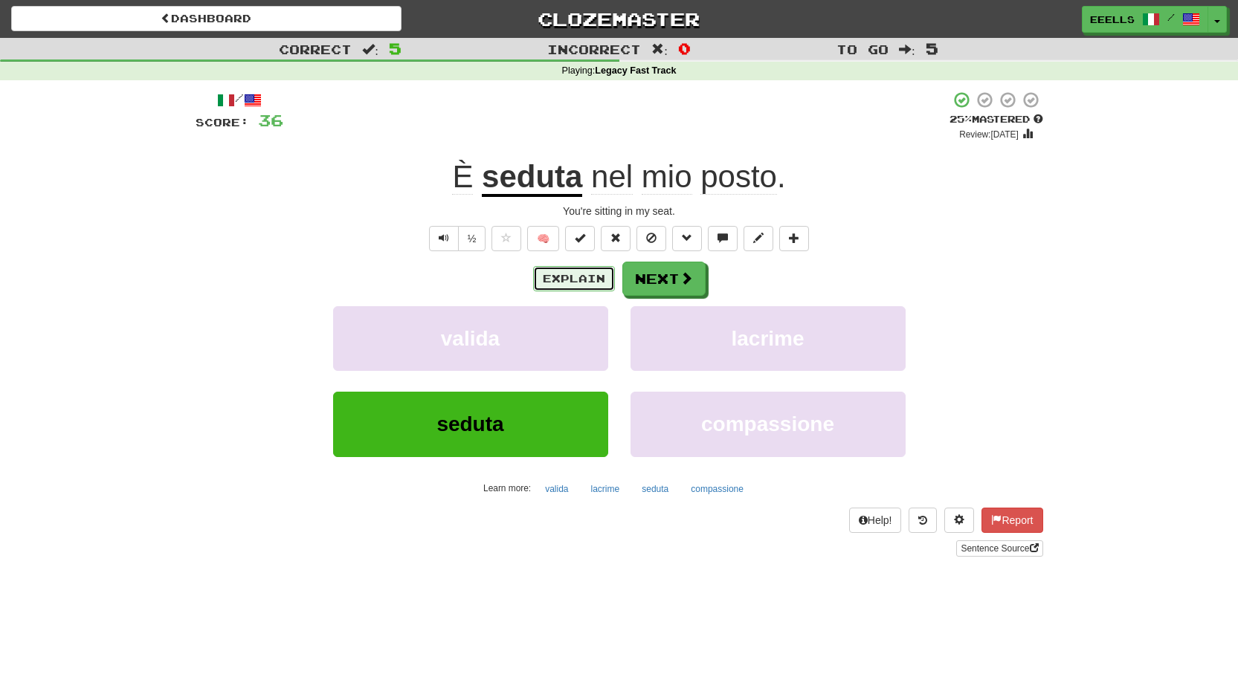
click at [579, 276] on button "Explain" at bounding box center [574, 278] width 82 height 25
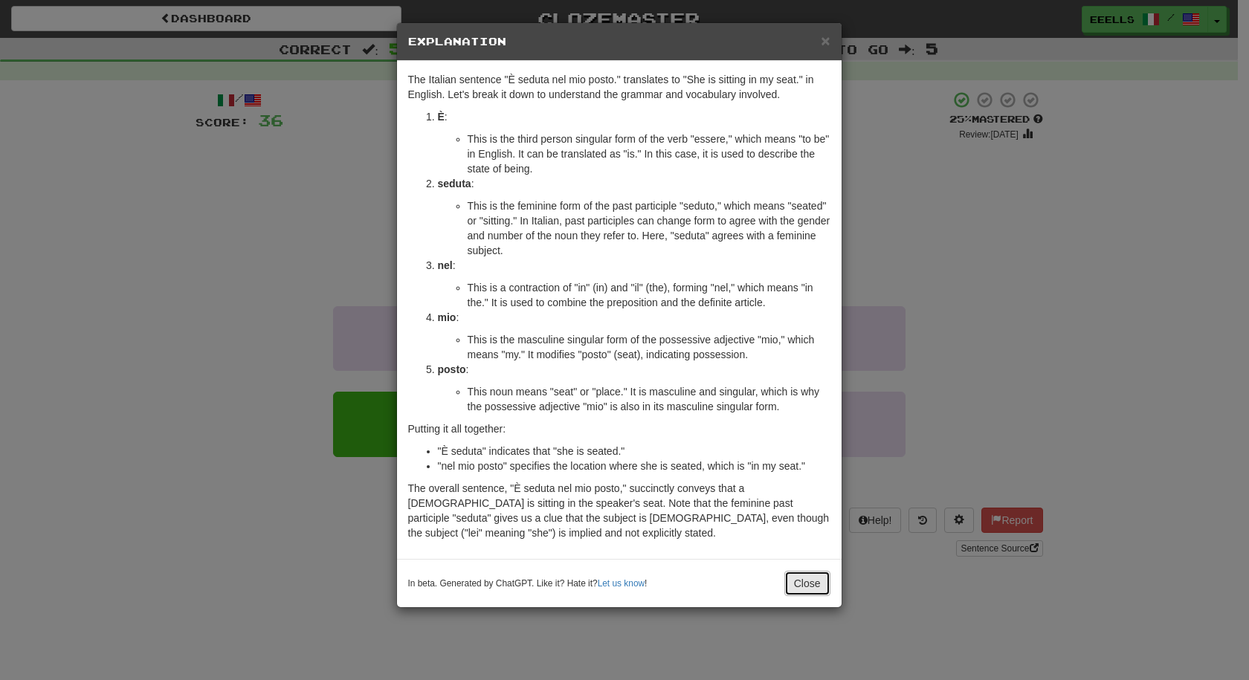
click at [805, 582] on button "Close" at bounding box center [808, 583] width 46 height 25
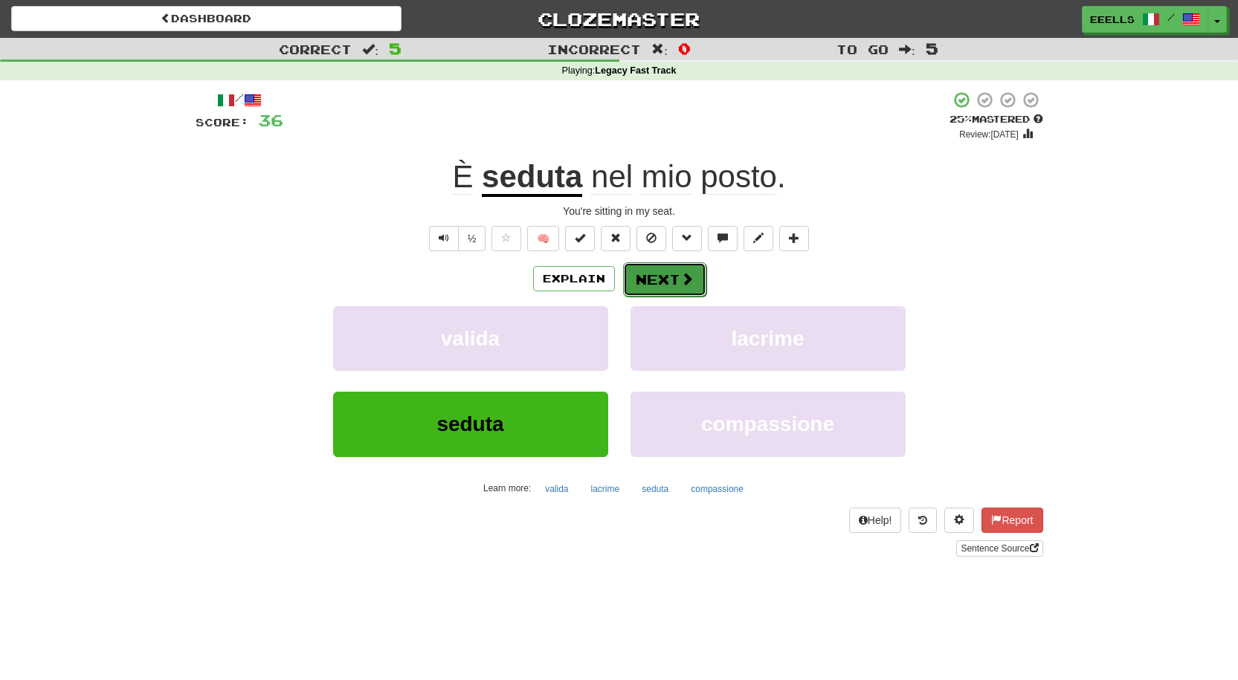
click at [663, 283] on button "Next" at bounding box center [664, 279] width 83 height 34
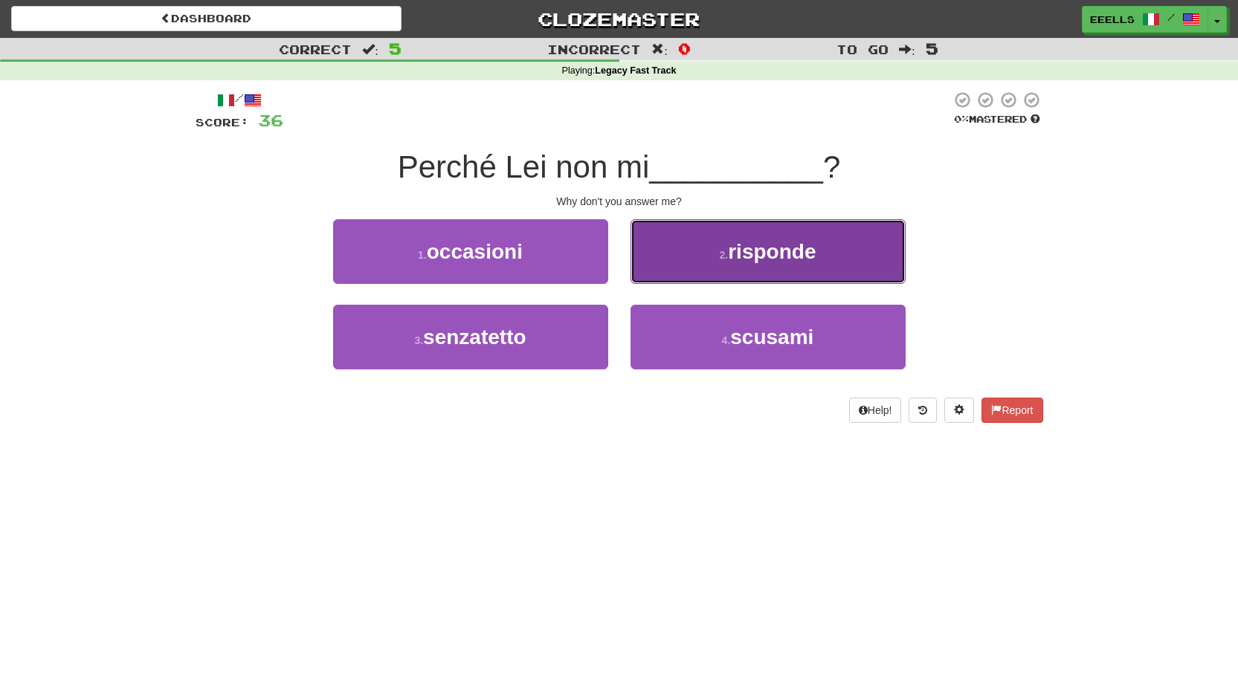
click at [738, 265] on button "2 . risponde" at bounding box center [768, 251] width 275 height 65
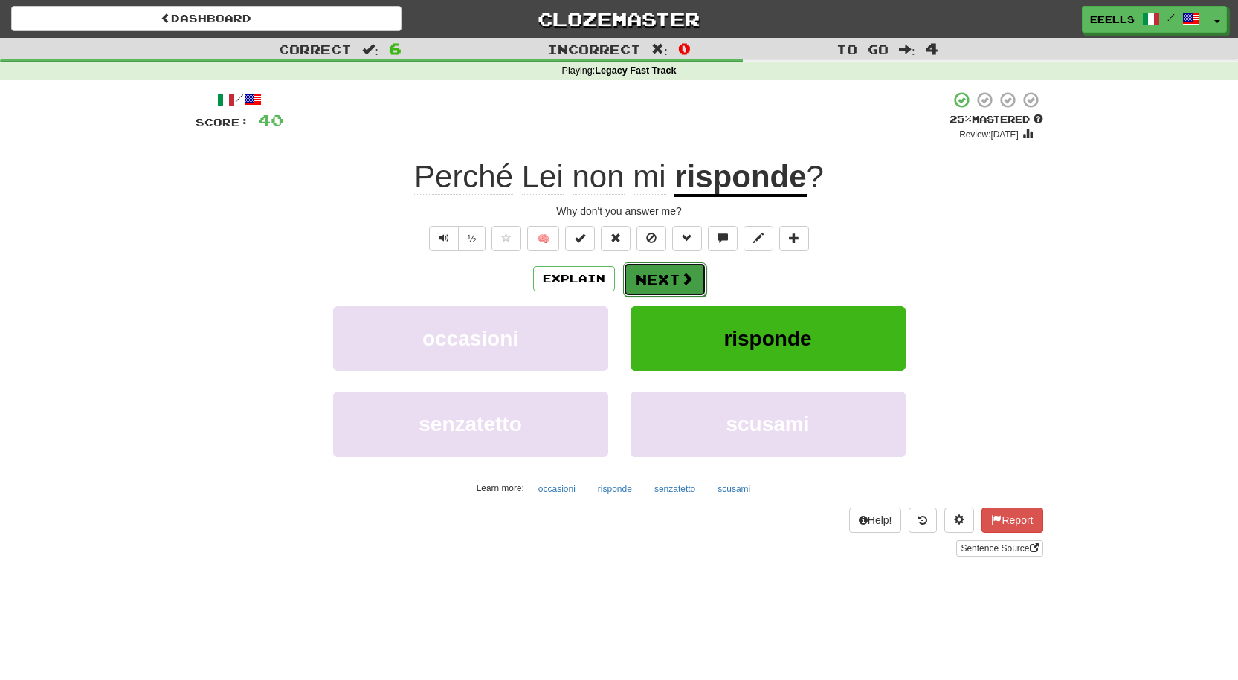
click at [685, 279] on span at bounding box center [686, 278] width 13 height 13
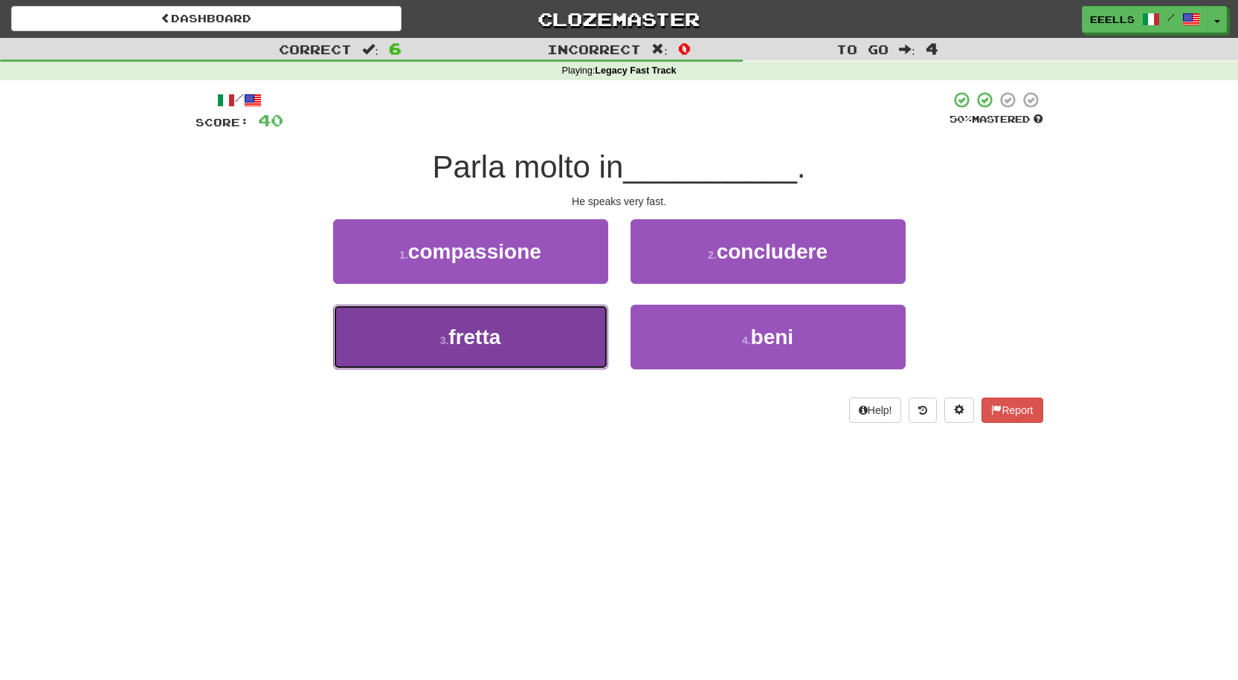
click at [568, 333] on button "3 . fretta" at bounding box center [470, 337] width 275 height 65
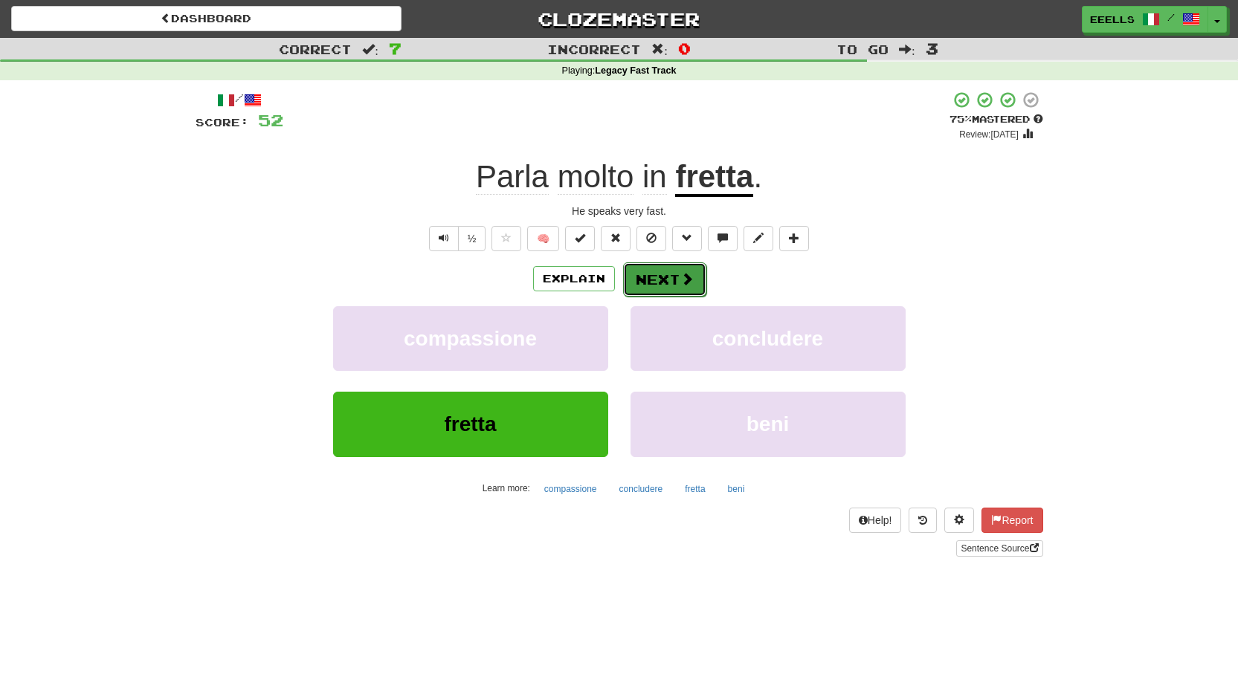
click at [666, 274] on button "Next" at bounding box center [664, 279] width 83 height 34
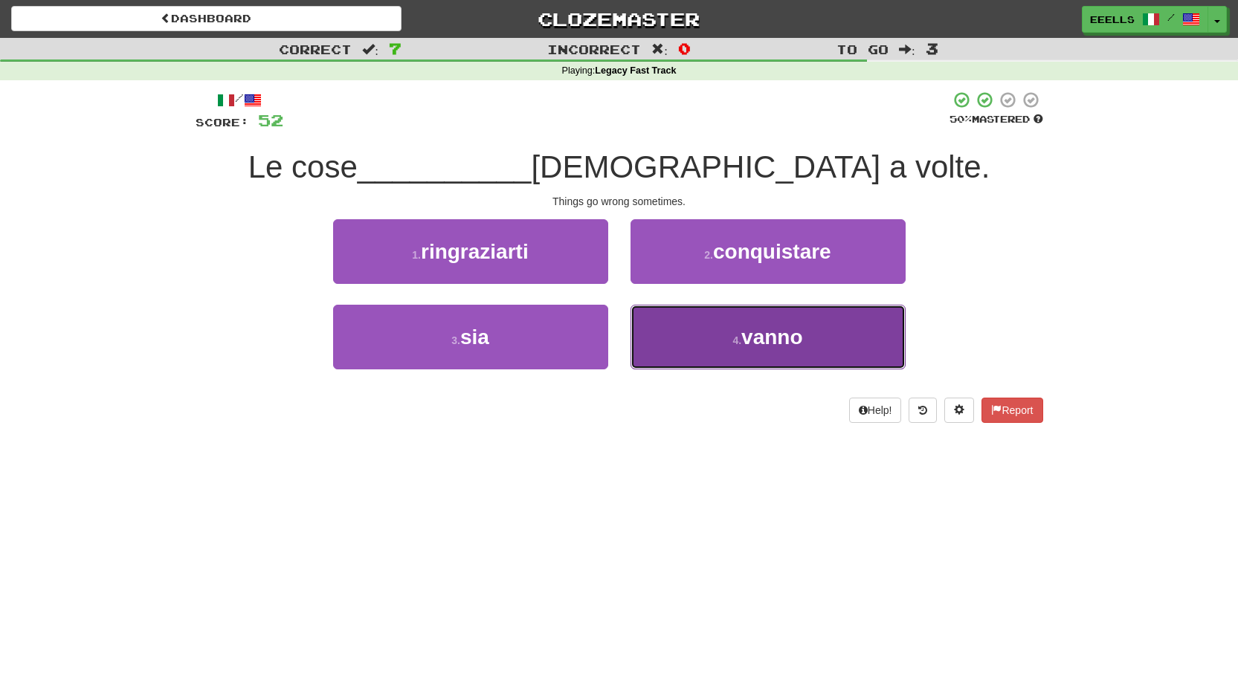
click at [712, 341] on button "4 . vanno" at bounding box center [768, 337] width 275 height 65
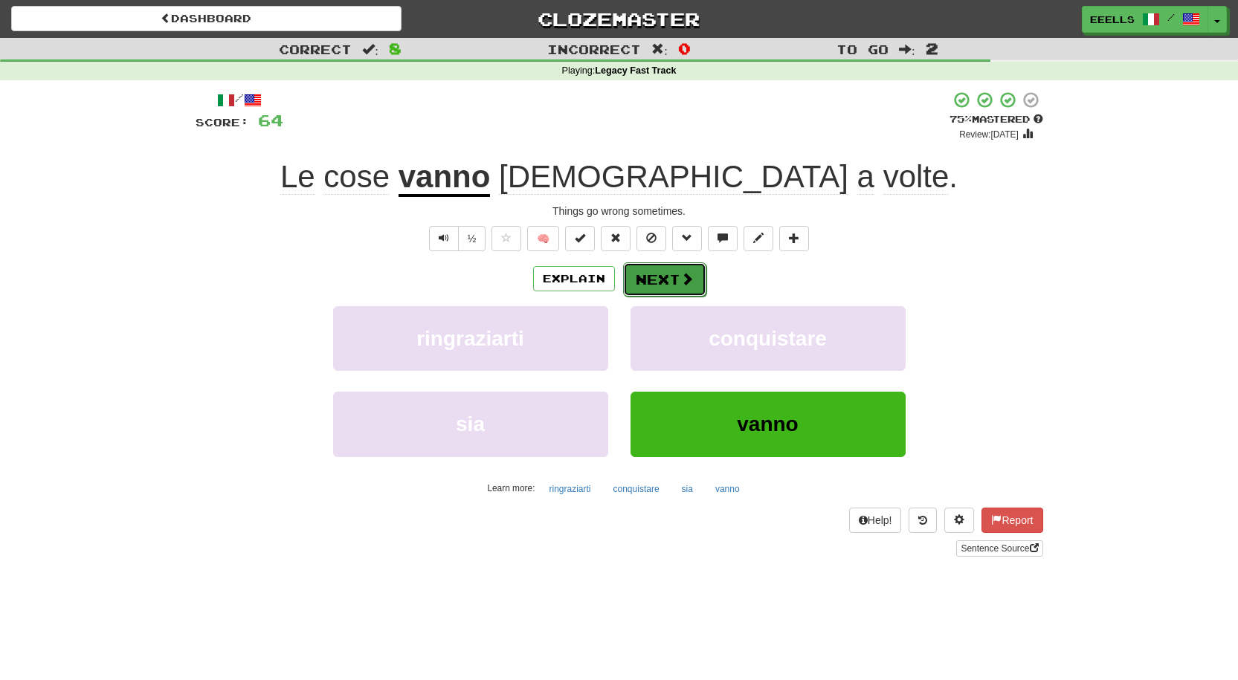
click at [664, 282] on button "Next" at bounding box center [664, 279] width 83 height 34
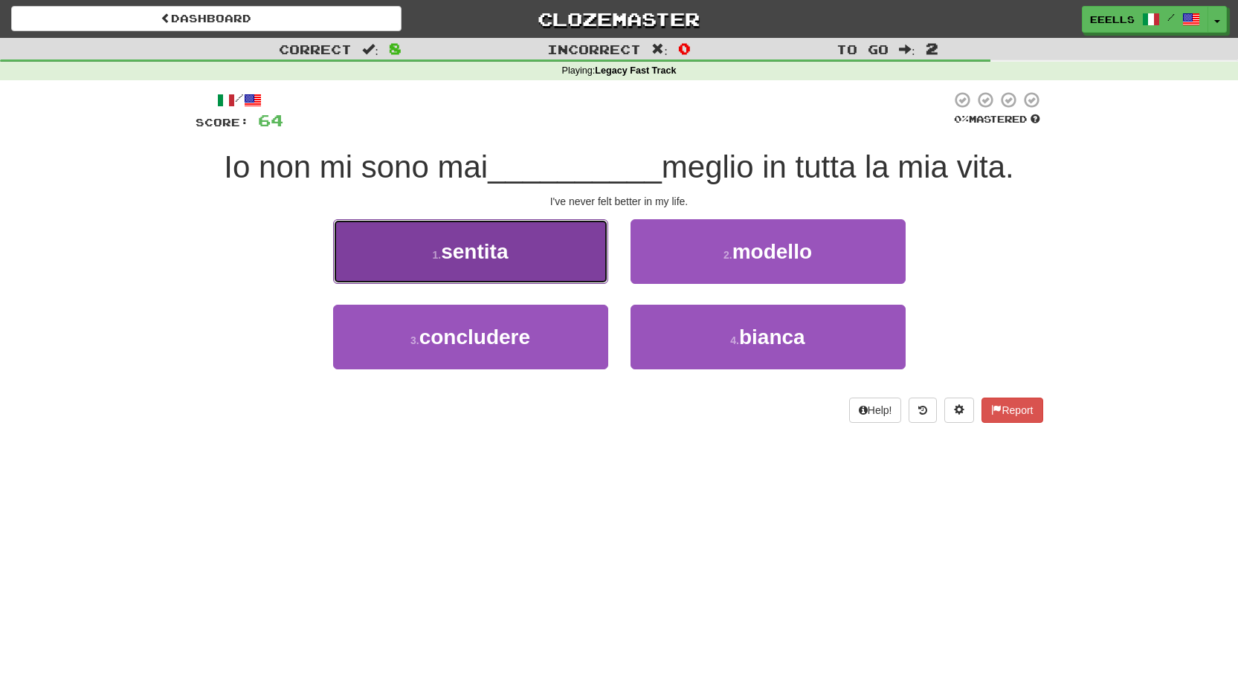
click at [553, 264] on button "1 . sentita" at bounding box center [470, 251] width 275 height 65
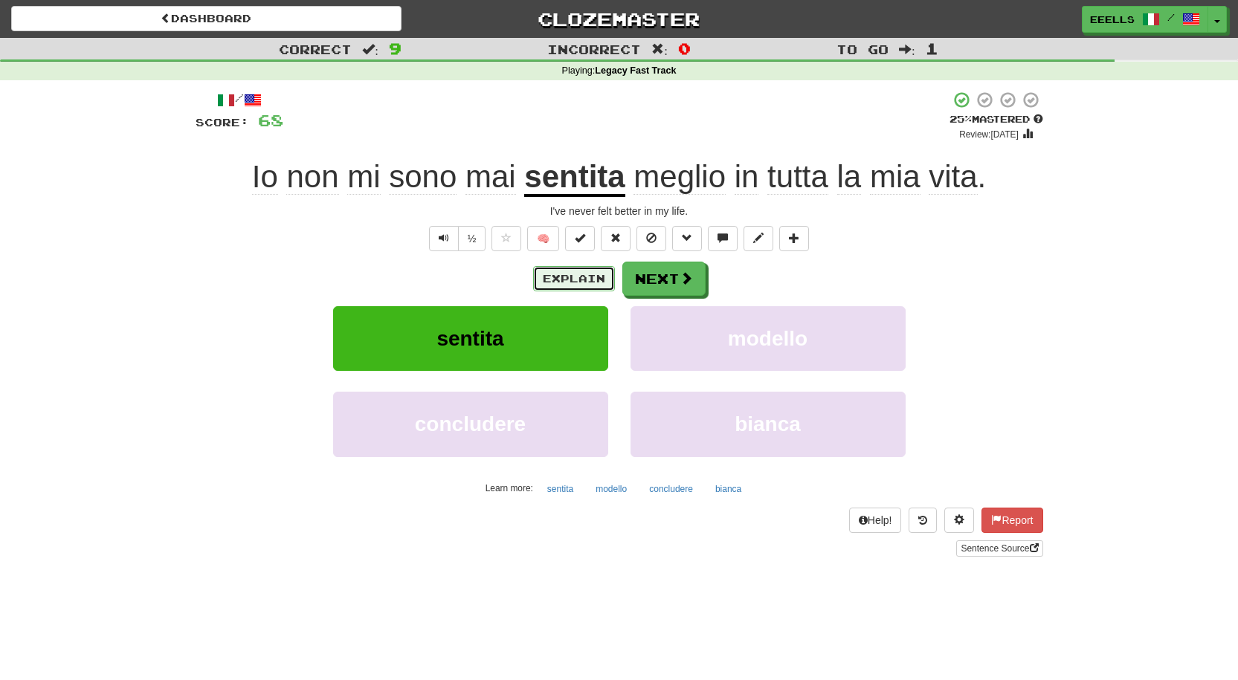
click at [565, 277] on button "Explain" at bounding box center [574, 278] width 82 height 25
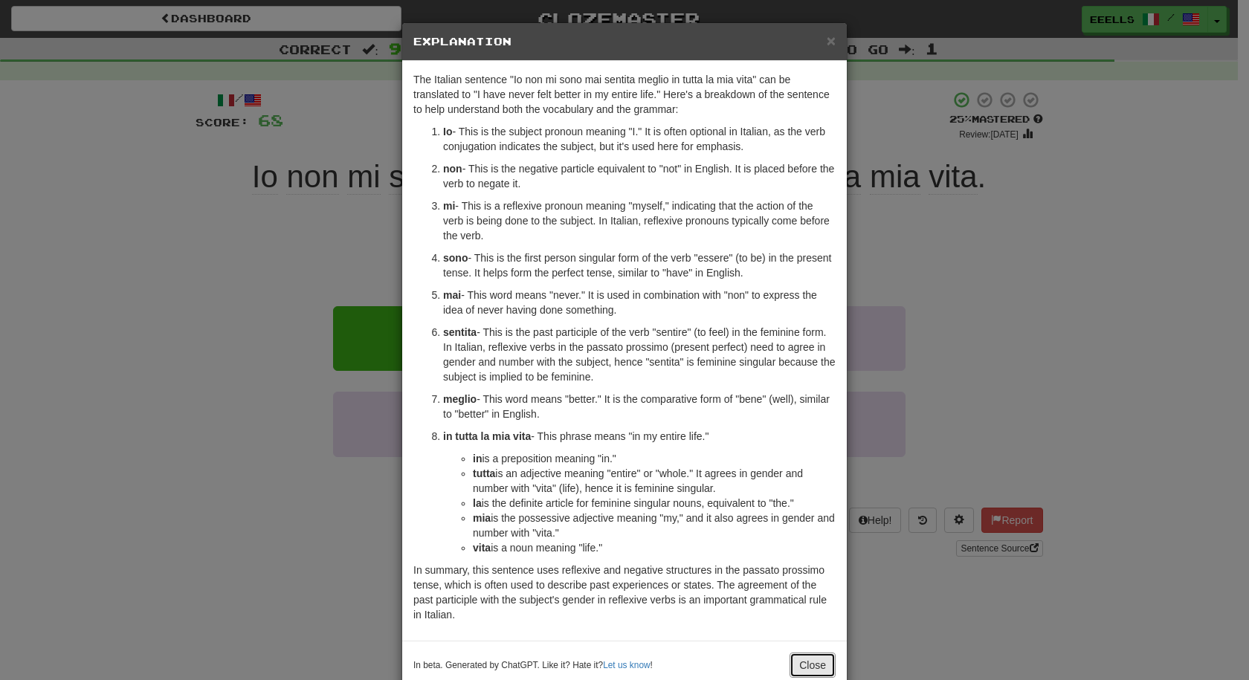
drag, startPoint x: 811, startPoint y: 668, endPoint x: 811, endPoint y: 658, distance: 9.7
click at [811, 666] on button "Close" at bounding box center [813, 665] width 46 height 25
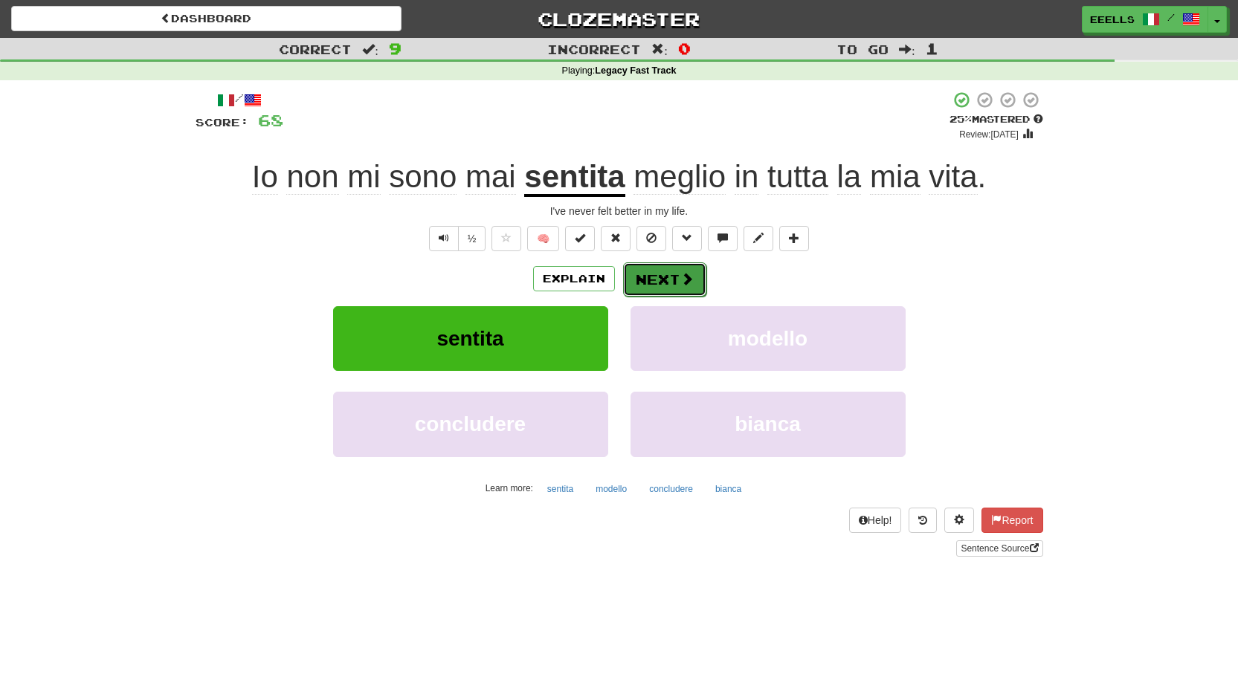
click at [642, 276] on button "Next" at bounding box center [664, 279] width 83 height 34
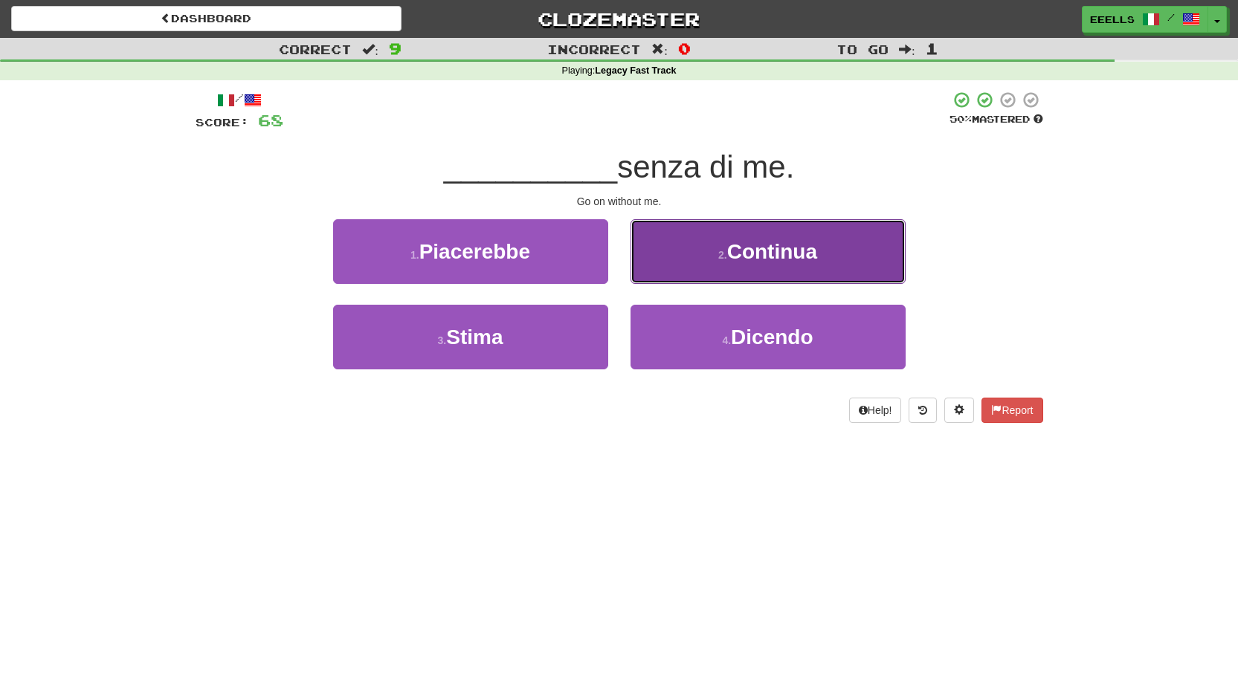
click at [767, 256] on span "Continua" at bounding box center [772, 251] width 90 height 23
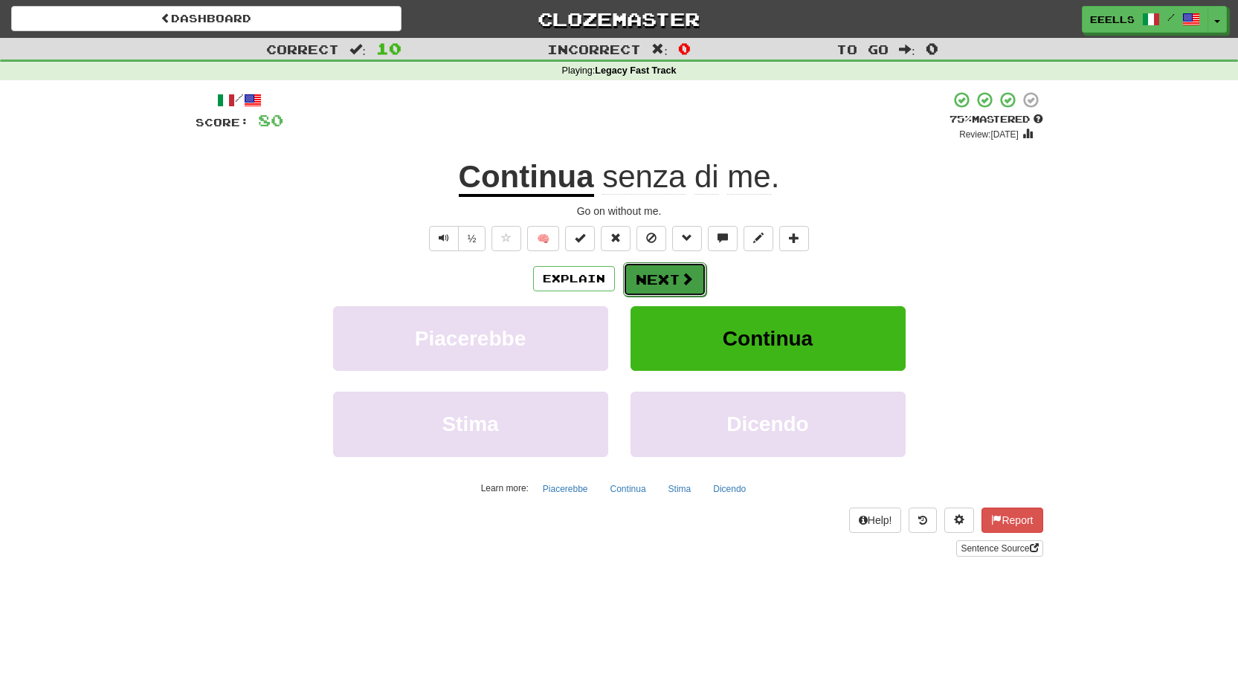
click at [670, 280] on button "Next" at bounding box center [664, 279] width 83 height 34
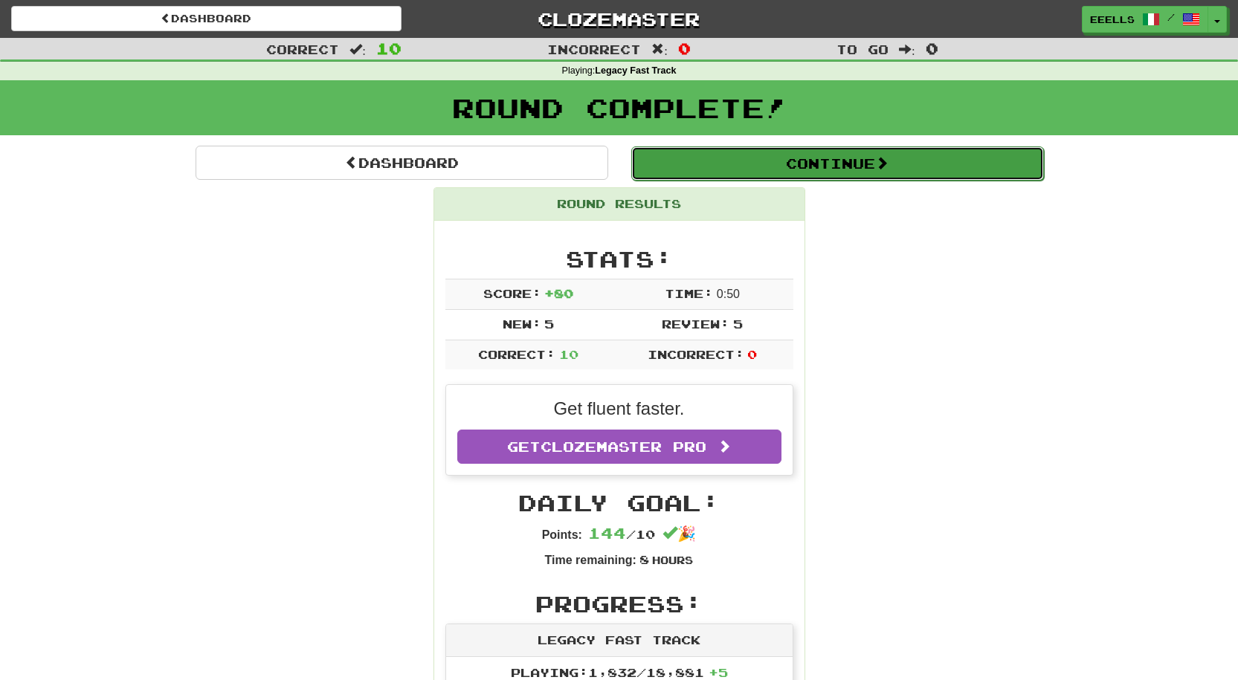
click at [736, 170] on button "Continue" at bounding box center [837, 163] width 413 height 34
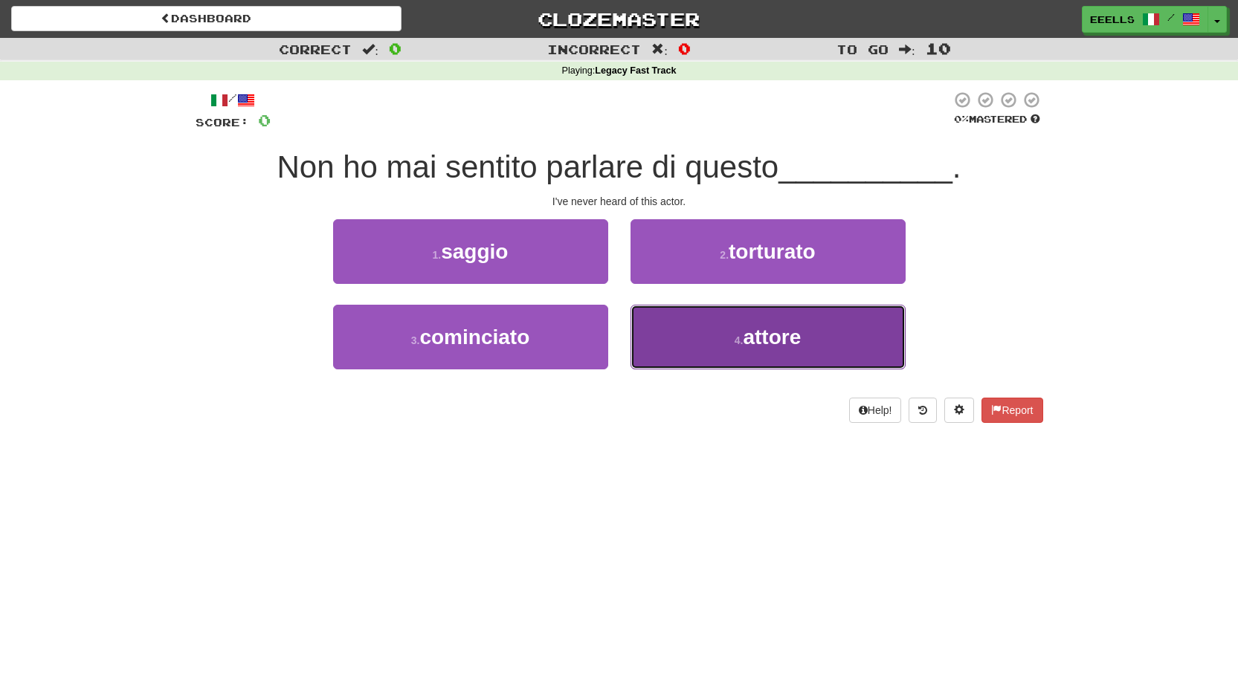
click at [766, 344] on span "attore" at bounding box center [772, 337] width 58 height 23
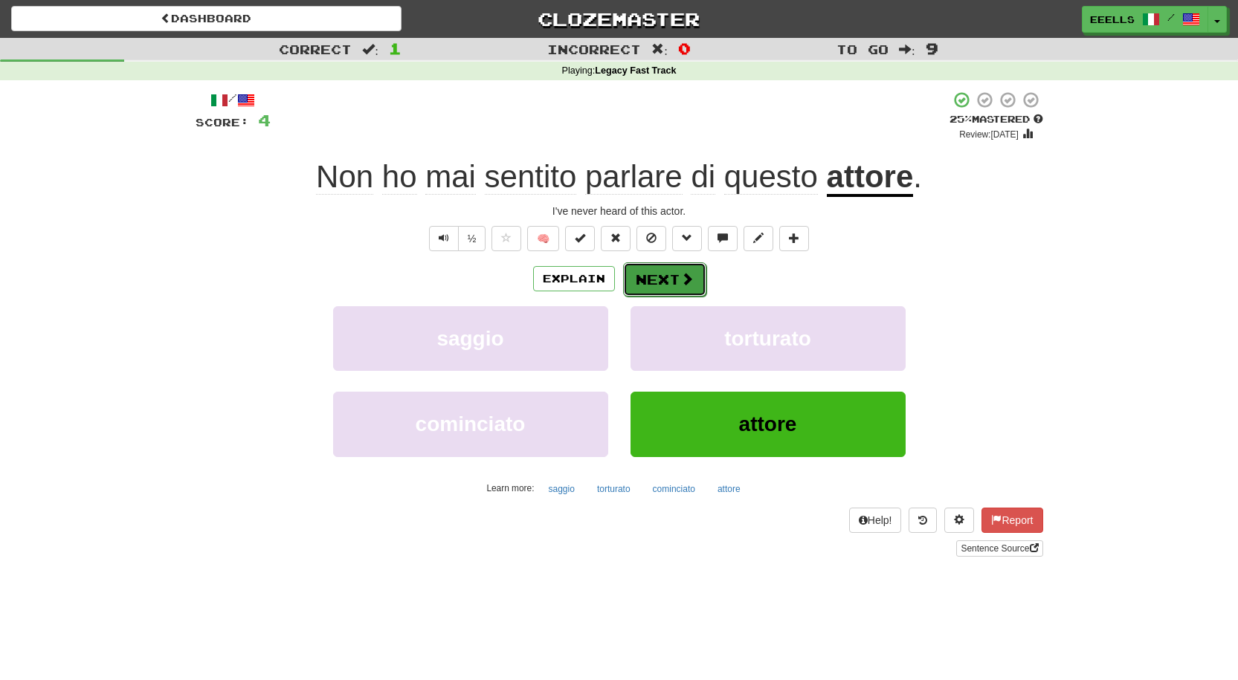
click at [677, 287] on button "Next" at bounding box center [664, 279] width 83 height 34
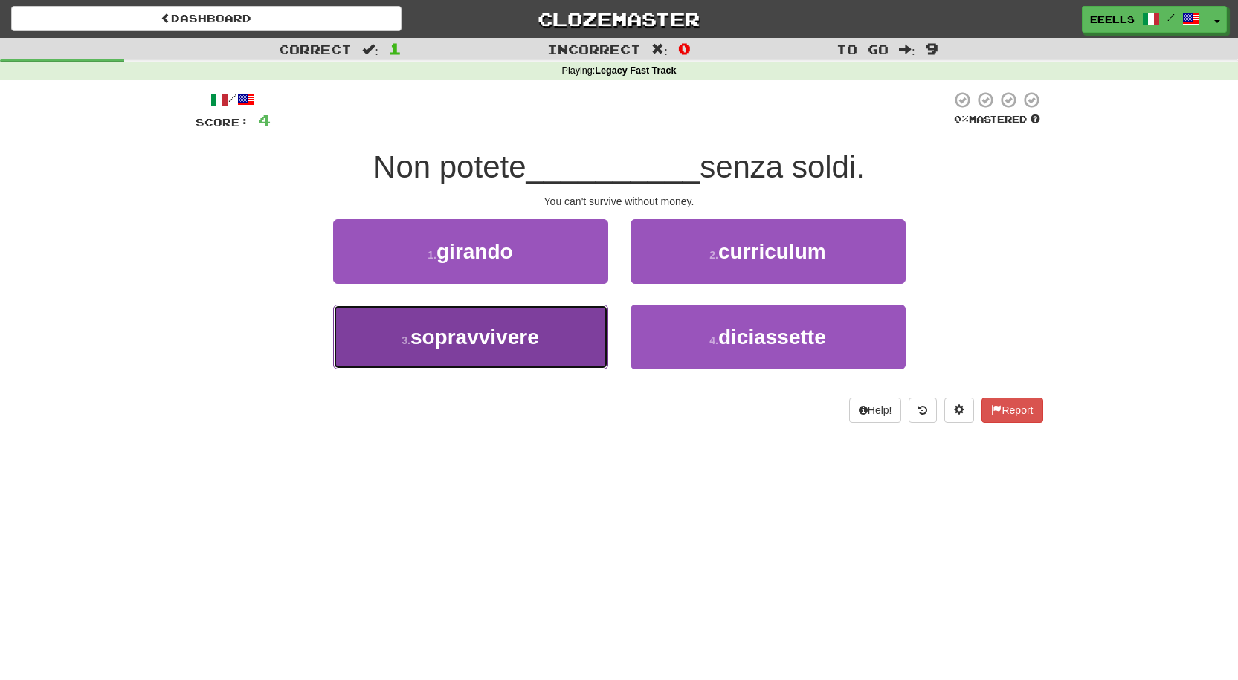
click at [569, 337] on button "3 . sopravvivere" at bounding box center [470, 337] width 275 height 65
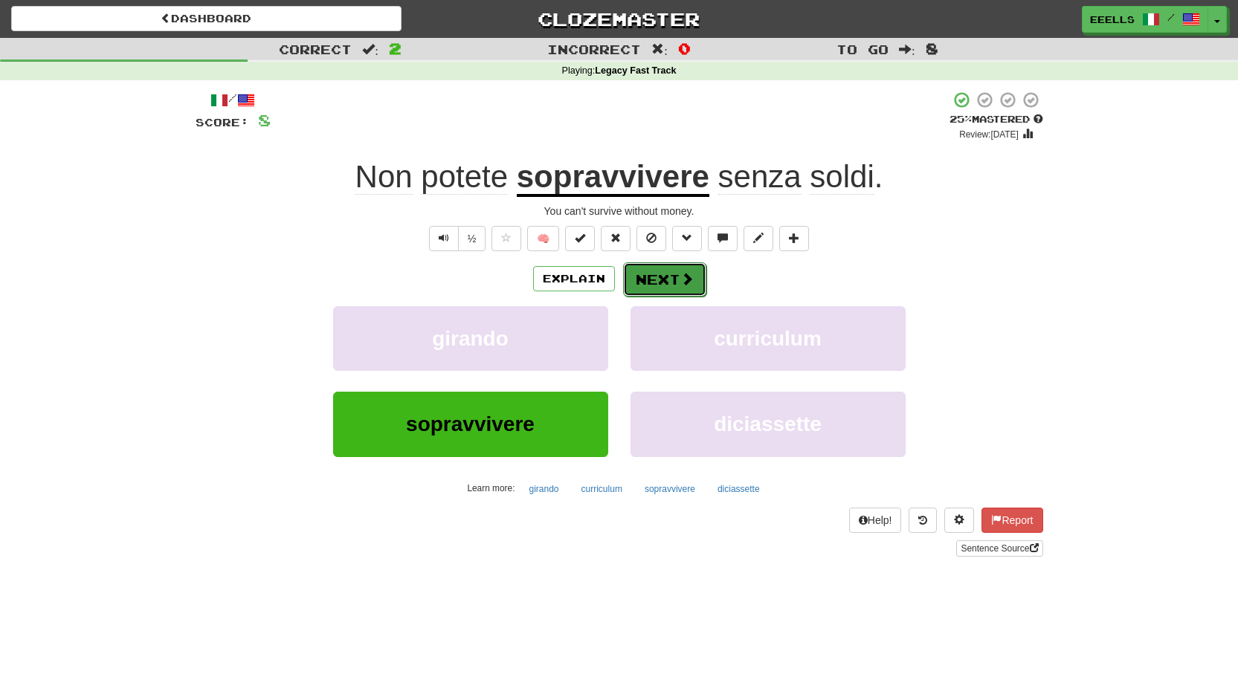
click at [677, 283] on button "Next" at bounding box center [664, 279] width 83 height 34
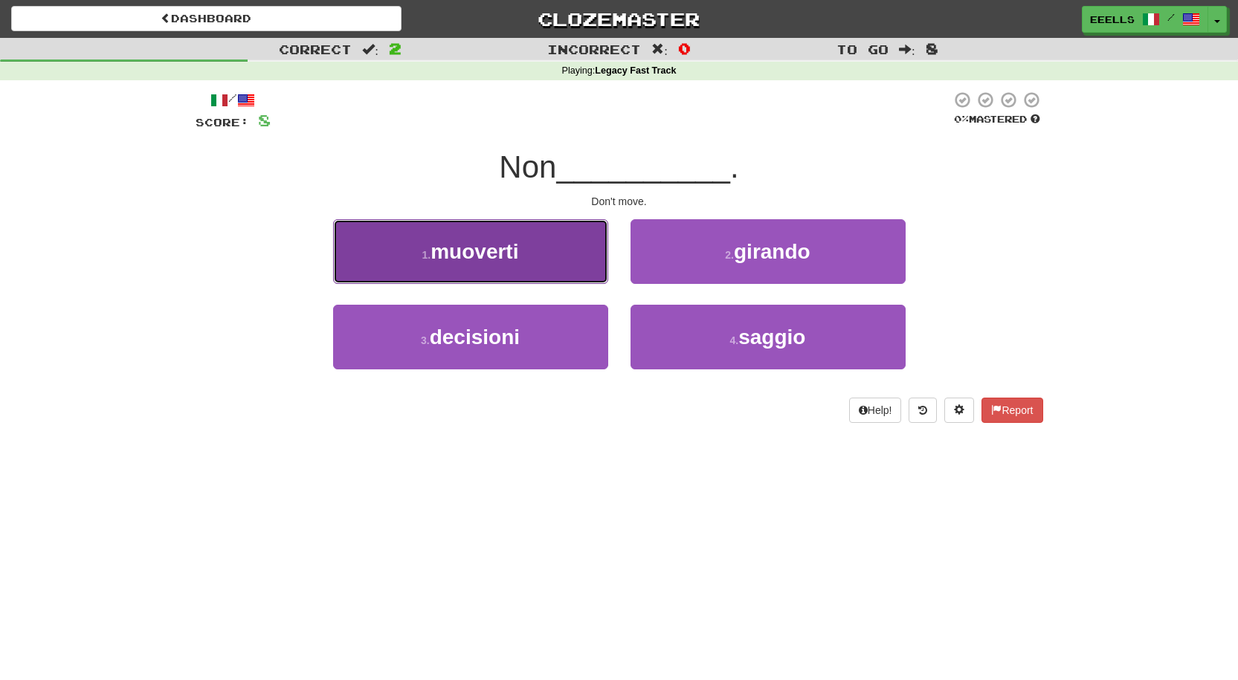
click at [563, 266] on button "1 . muoverti" at bounding box center [470, 251] width 275 height 65
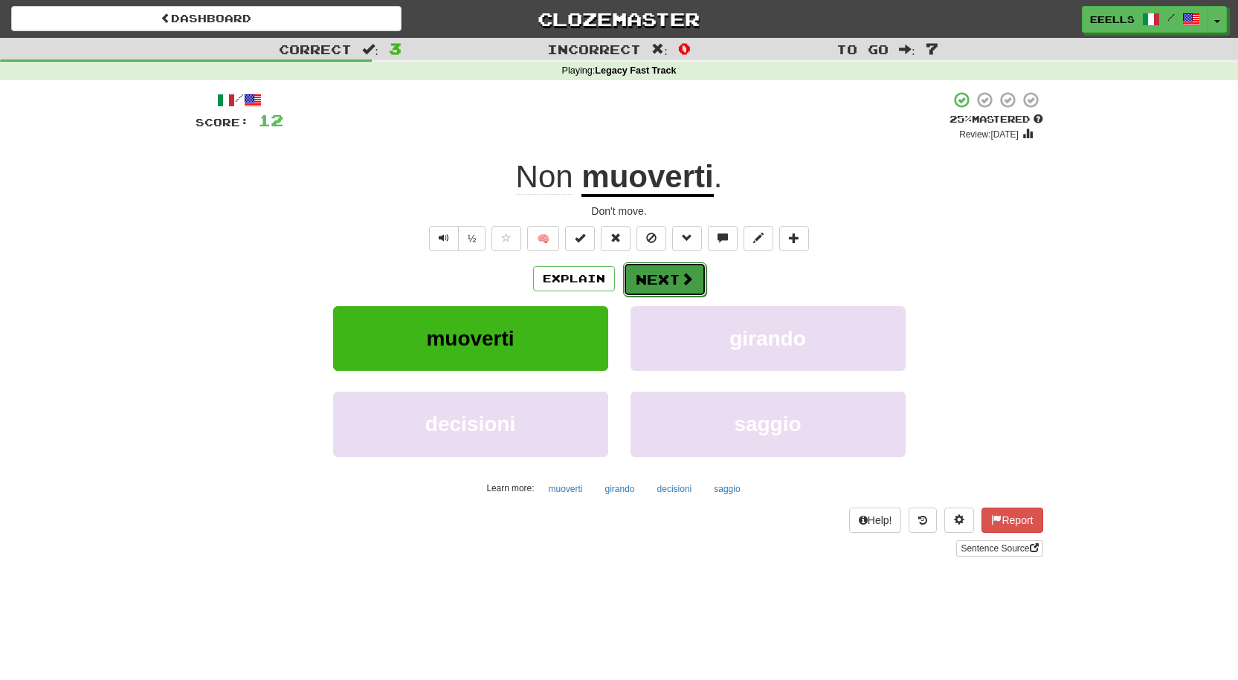
click at [656, 277] on button "Next" at bounding box center [664, 279] width 83 height 34
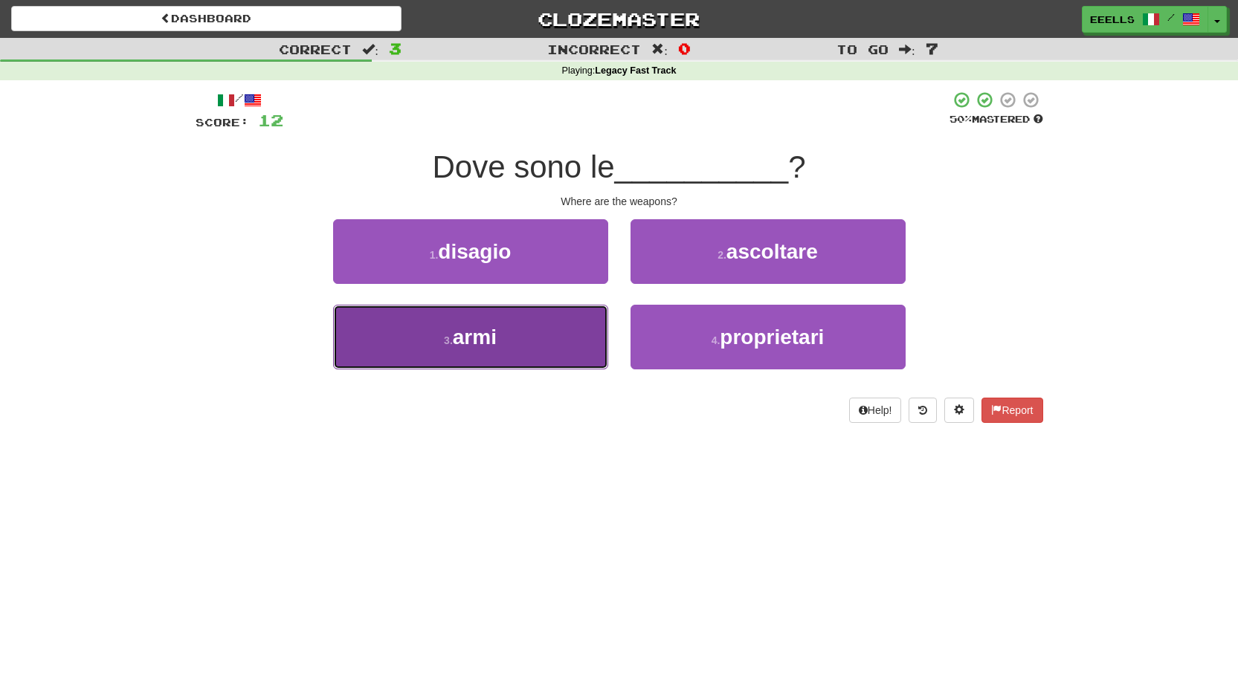
click at [564, 333] on button "3 . armi" at bounding box center [470, 337] width 275 height 65
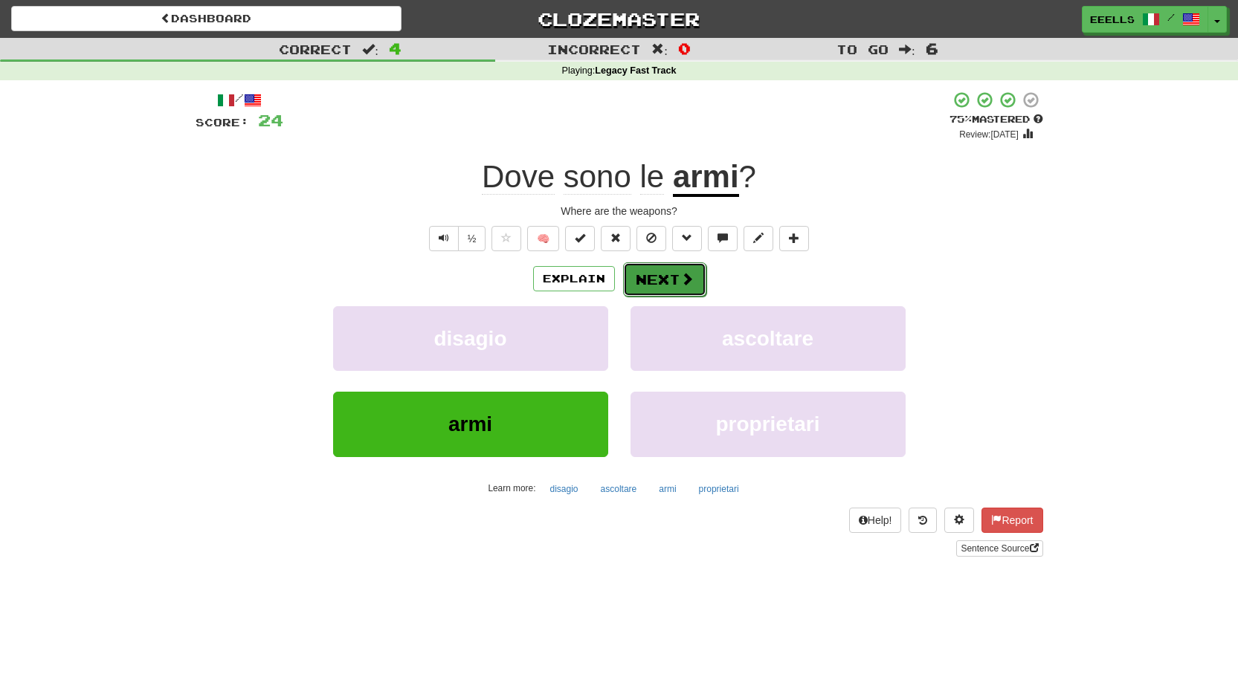
click at [656, 278] on button "Next" at bounding box center [664, 279] width 83 height 34
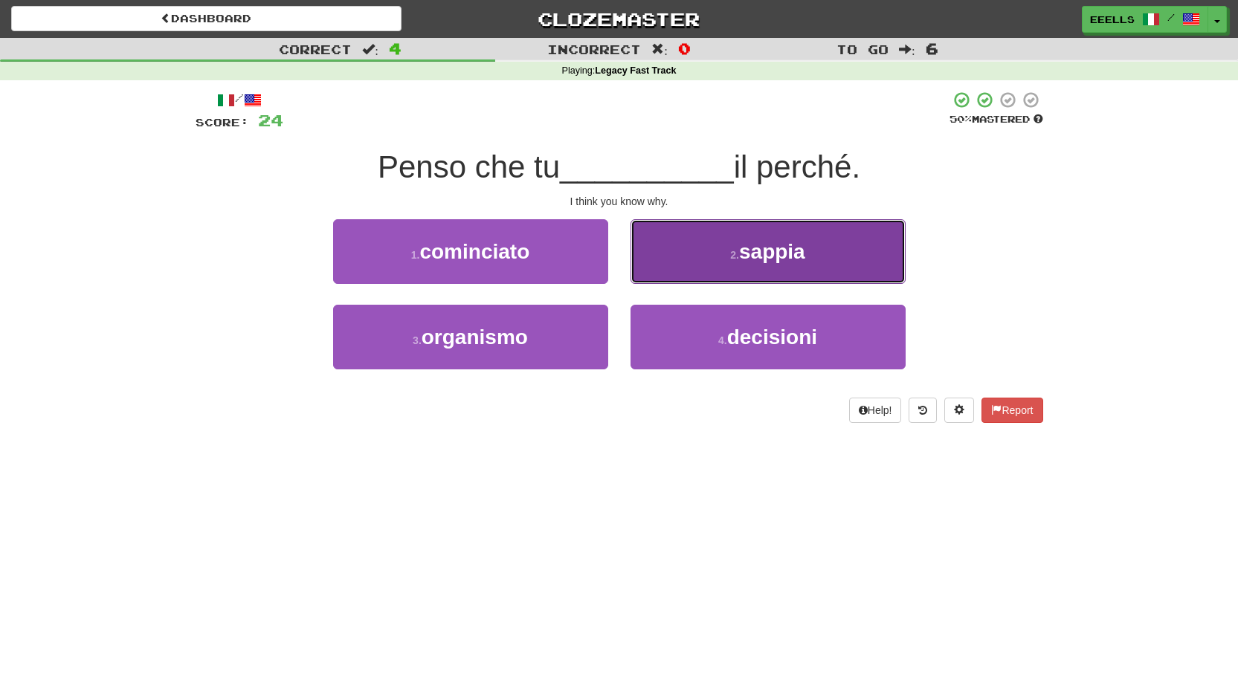
click at [743, 254] on span "sappia" at bounding box center [772, 251] width 66 height 23
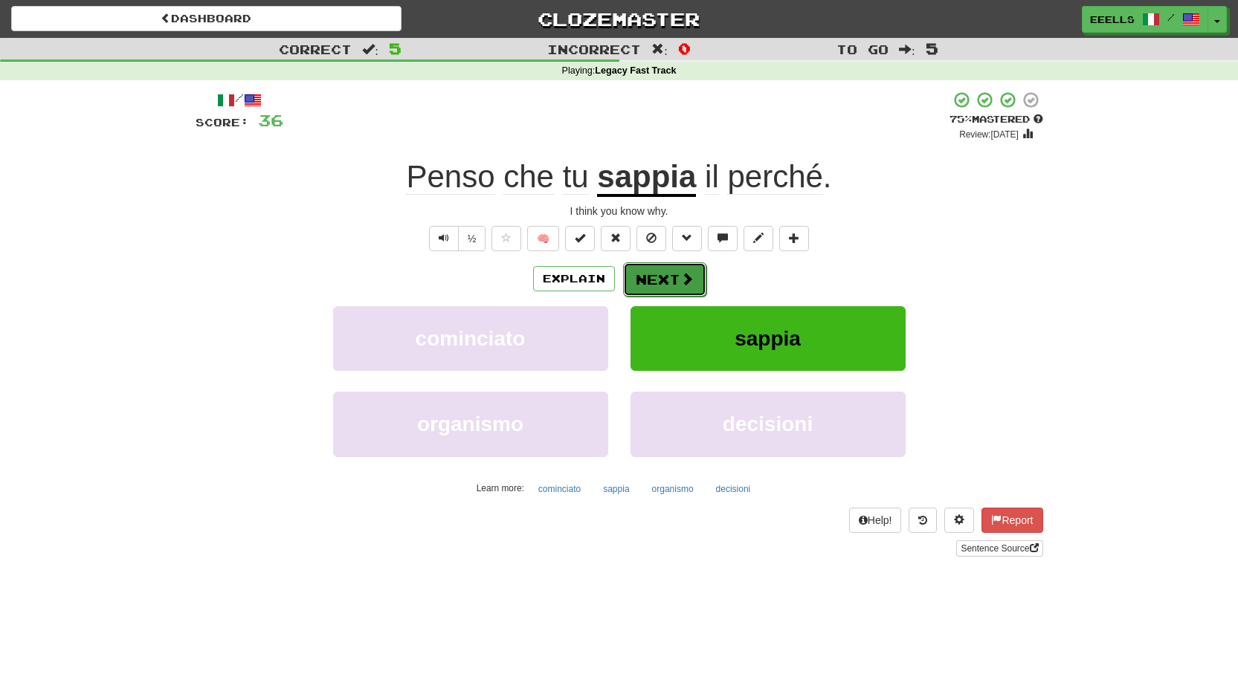
click at [658, 277] on button "Next" at bounding box center [664, 279] width 83 height 34
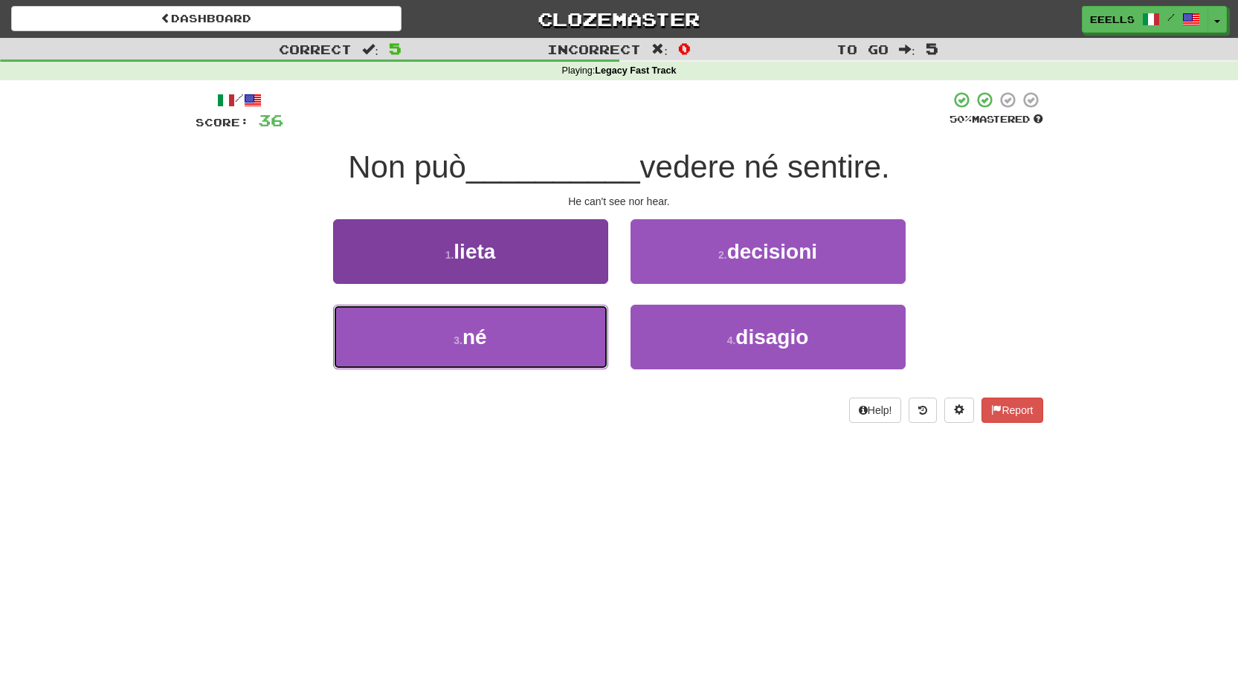
click at [561, 335] on button "3 . né" at bounding box center [470, 337] width 275 height 65
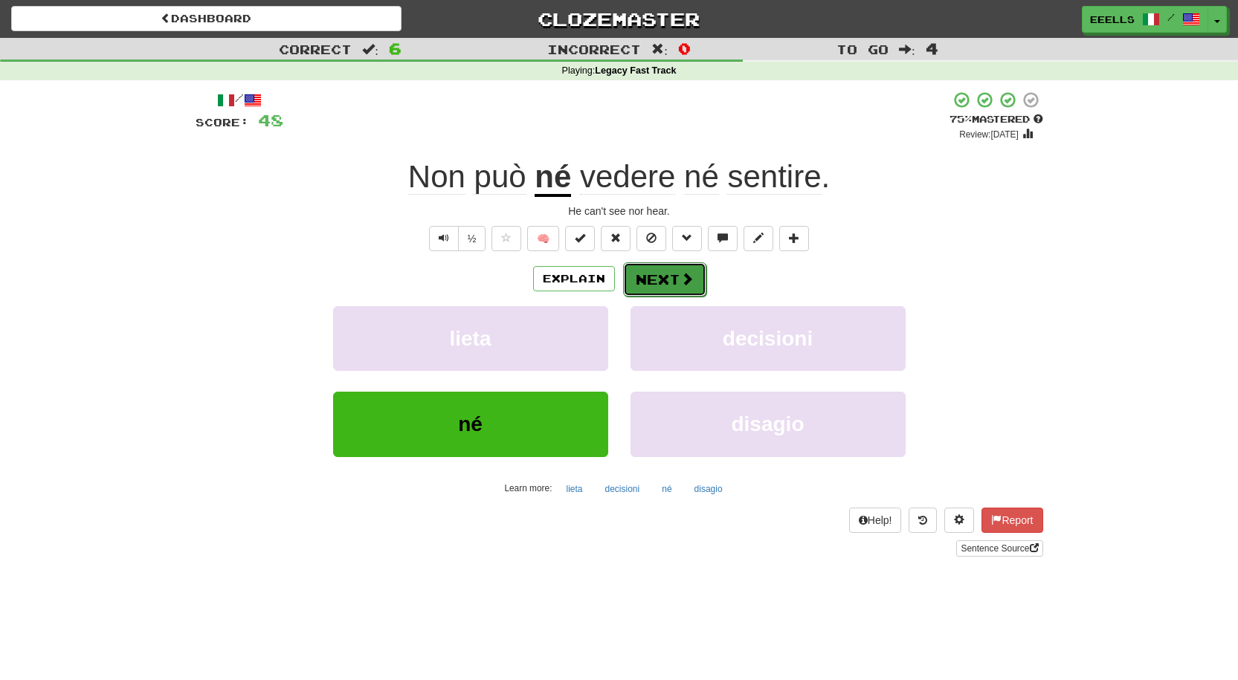
click at [668, 279] on button "Next" at bounding box center [664, 279] width 83 height 34
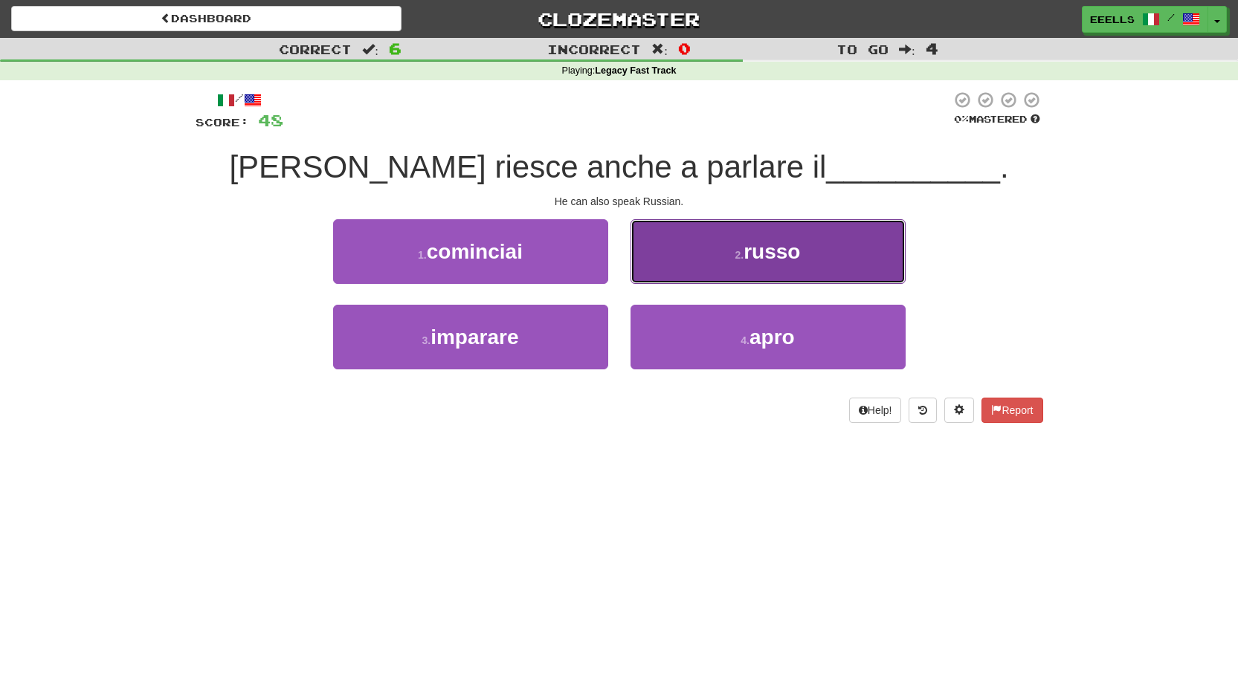
click at [732, 265] on button "2 . russo" at bounding box center [768, 251] width 275 height 65
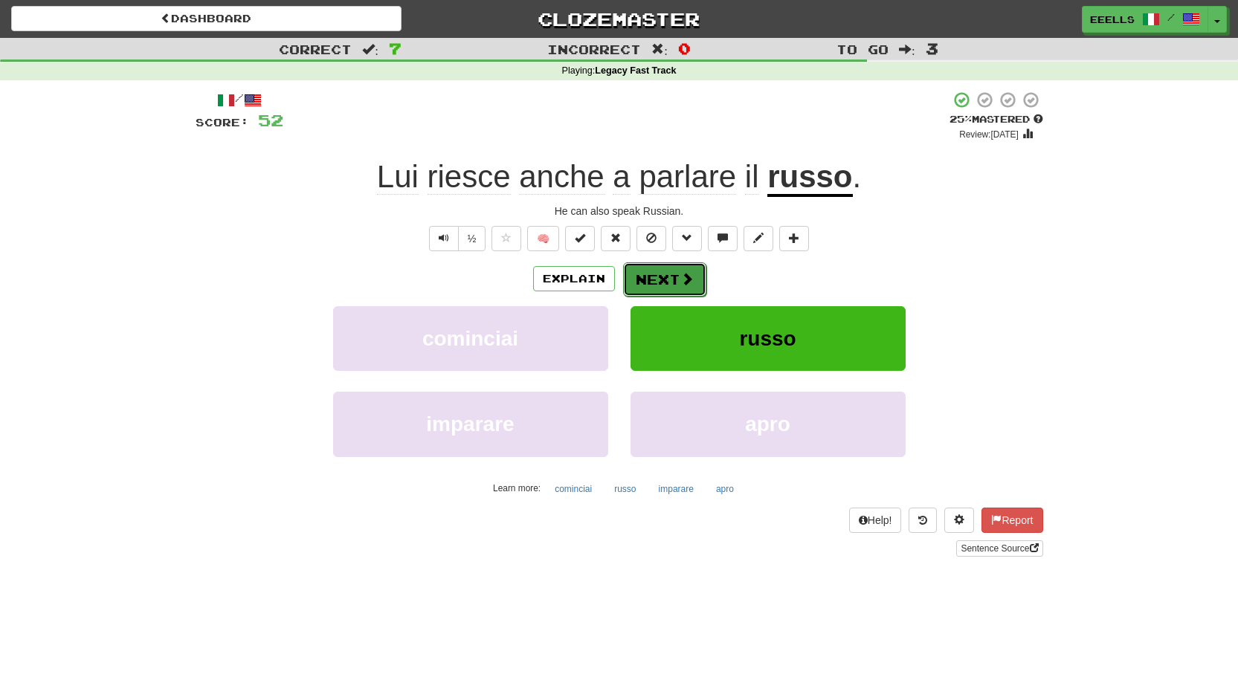
click at [677, 280] on button "Next" at bounding box center [664, 279] width 83 height 34
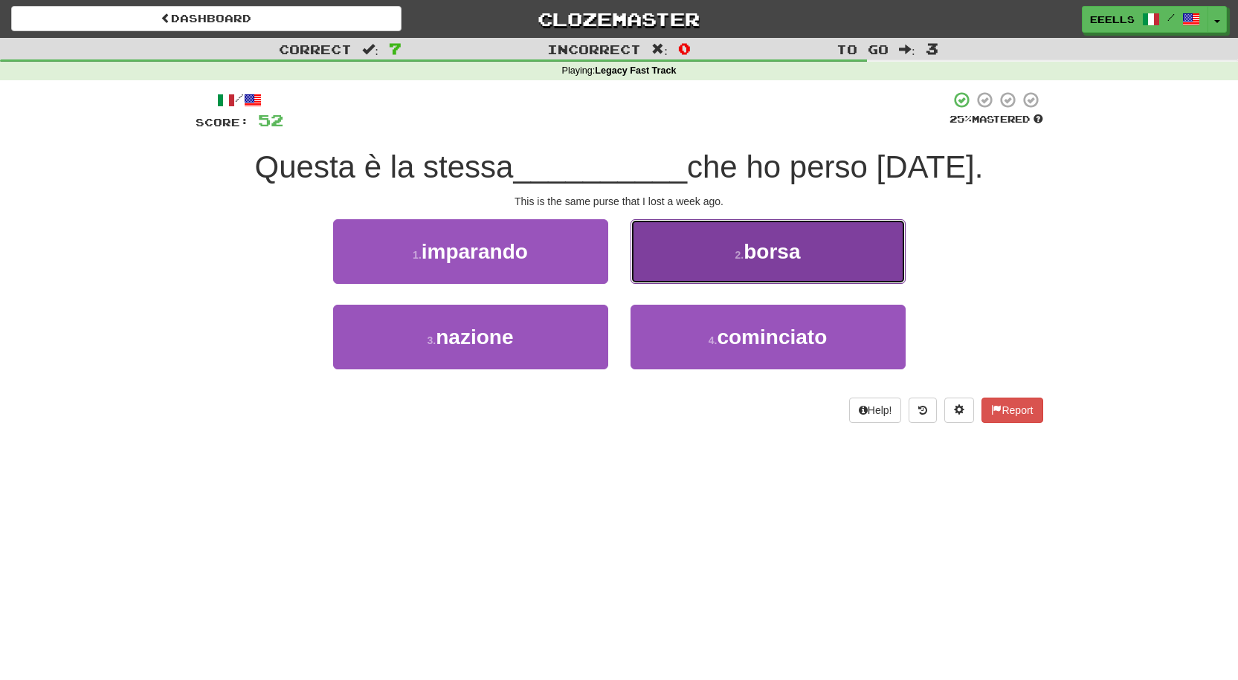
click at [735, 261] on small "2 ." at bounding box center [739, 255] width 9 height 12
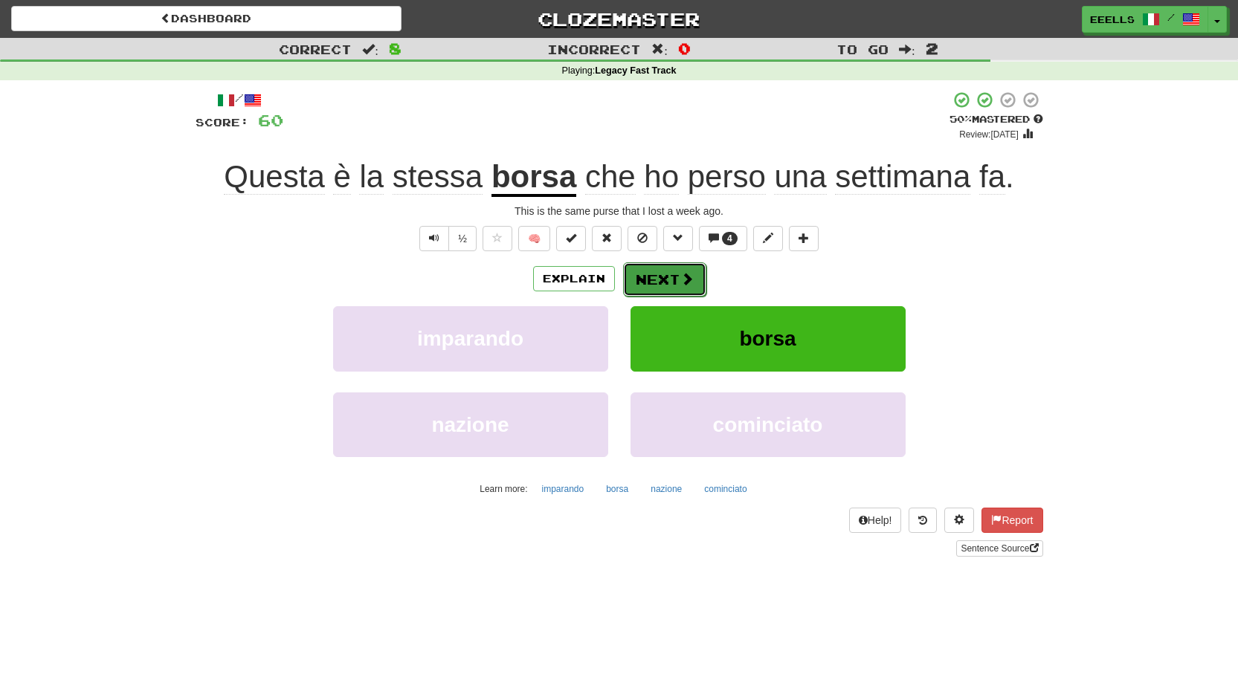
click at [652, 280] on button "Next" at bounding box center [664, 279] width 83 height 34
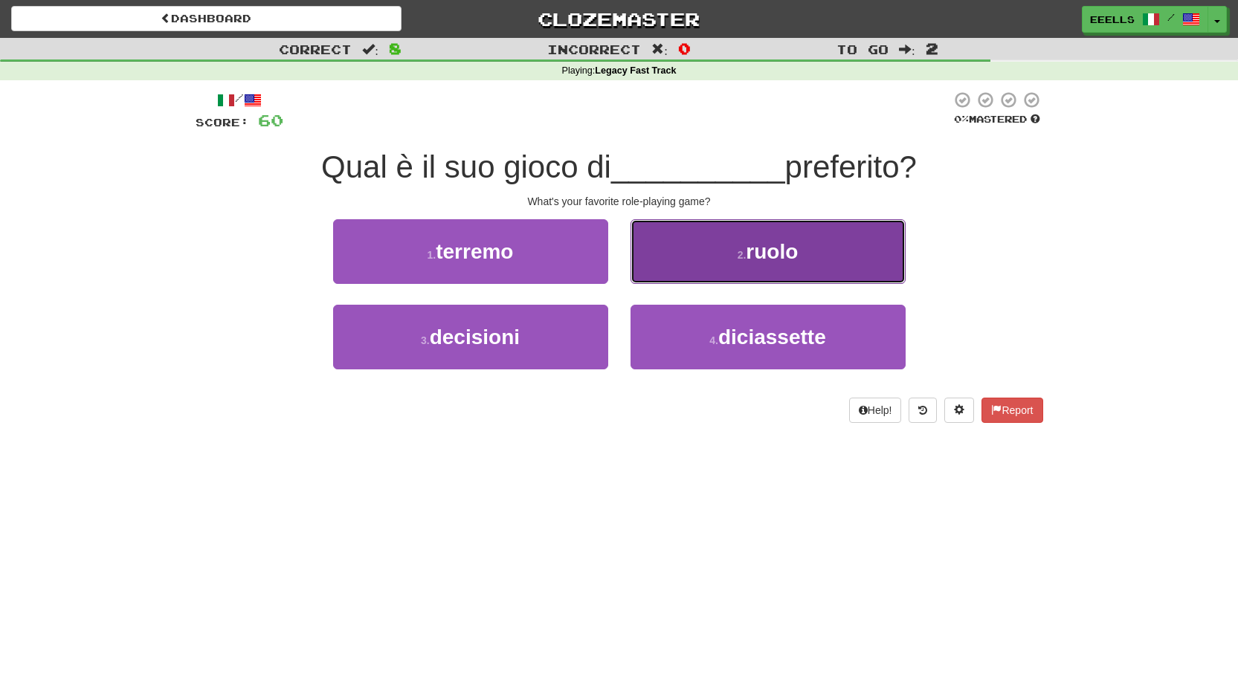
click at [738, 252] on small "2 ." at bounding box center [742, 255] width 9 height 12
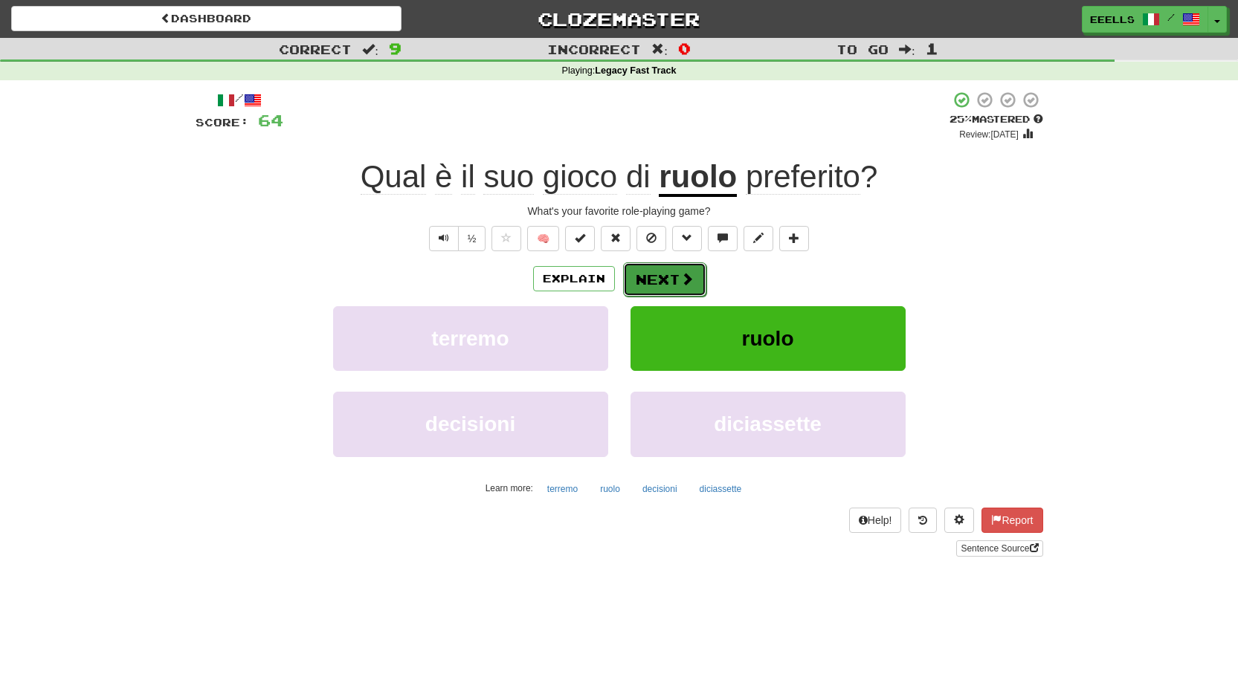
click at [670, 276] on button "Next" at bounding box center [664, 279] width 83 height 34
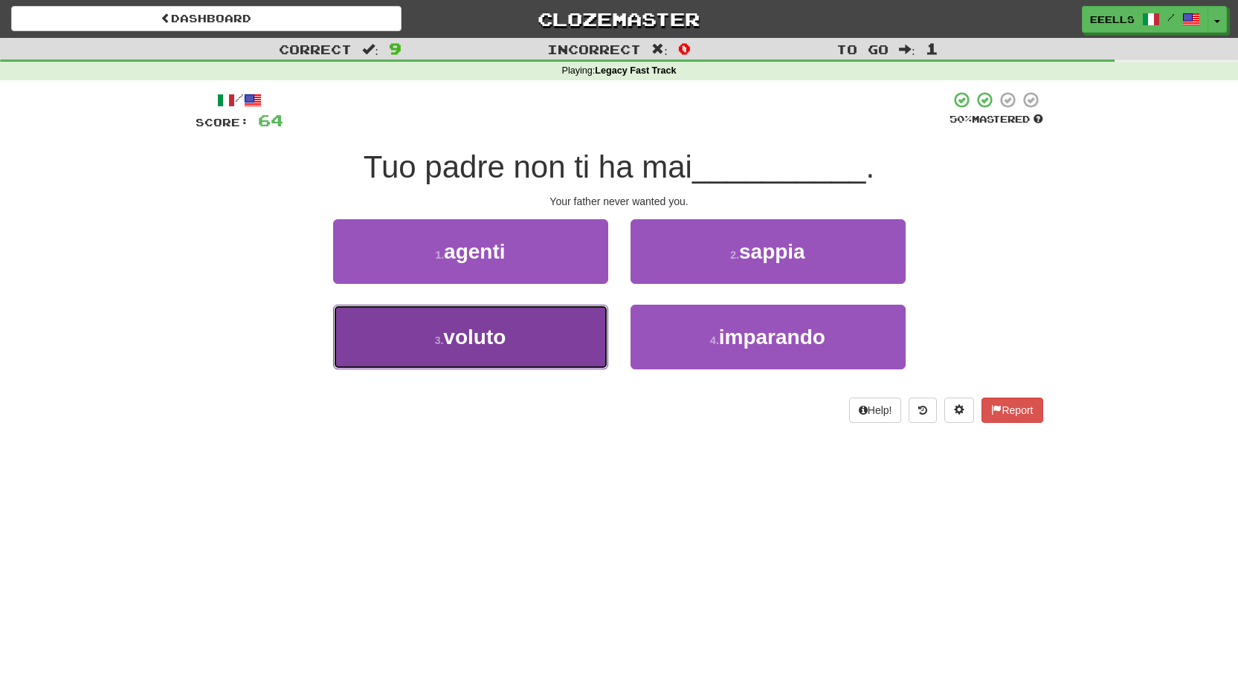
click at [573, 338] on button "3 . voluto" at bounding box center [470, 337] width 275 height 65
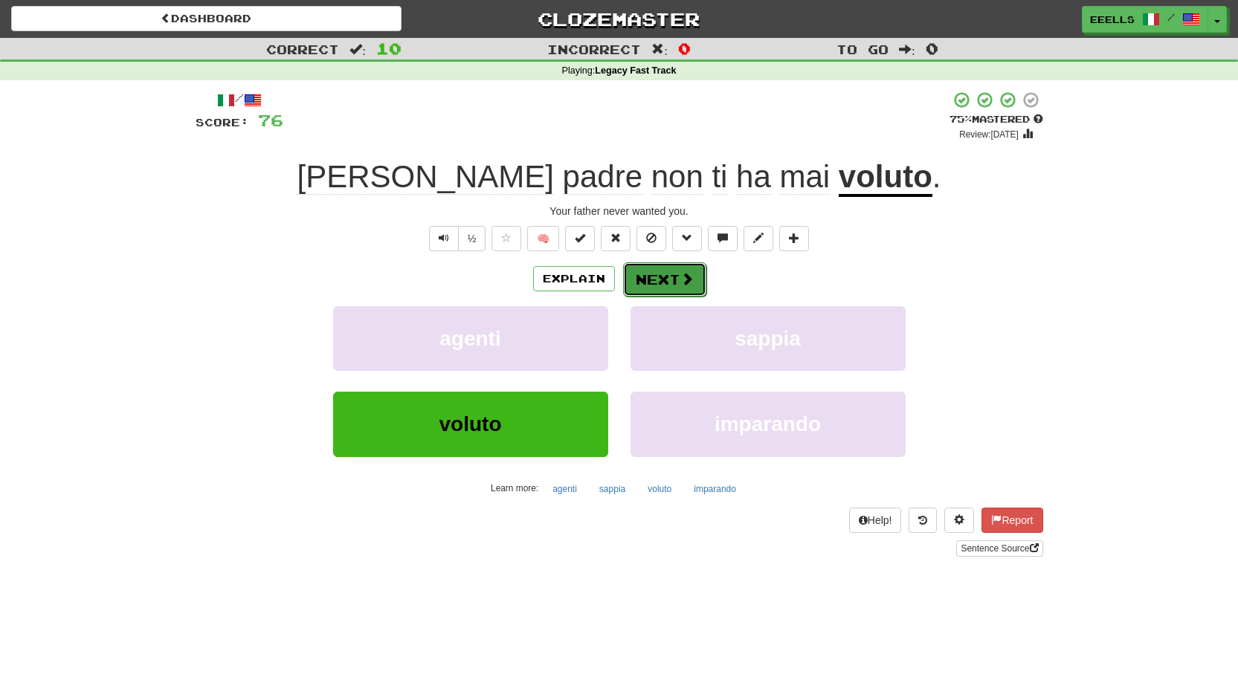
click at [666, 277] on button "Next" at bounding box center [664, 279] width 83 height 34
